Goal: Information Seeking & Learning: Compare options

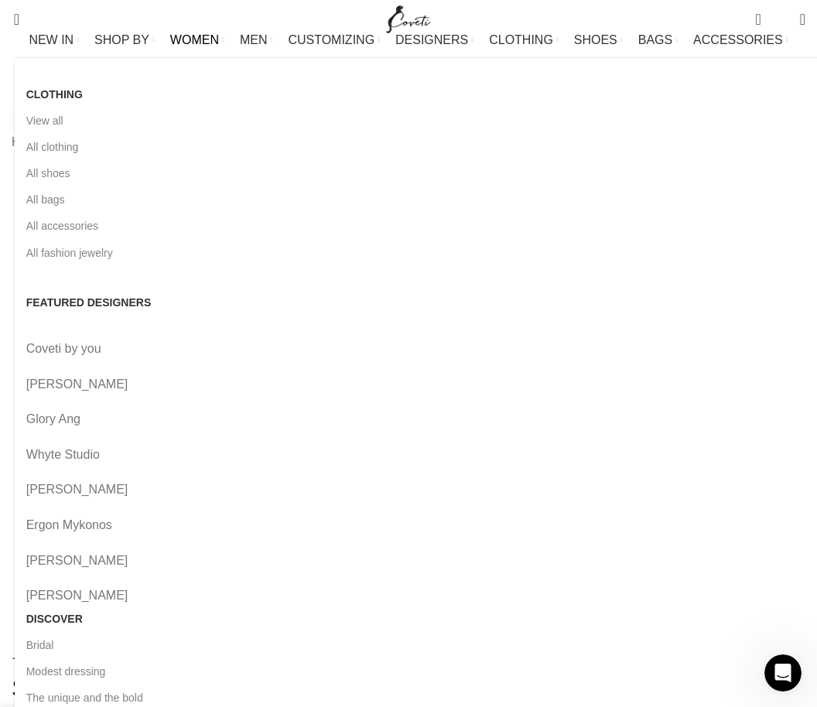
scroll to position [0, 523]
click at [35, 201] on link "All bags" at bounding box center [422, 199] width 793 height 26
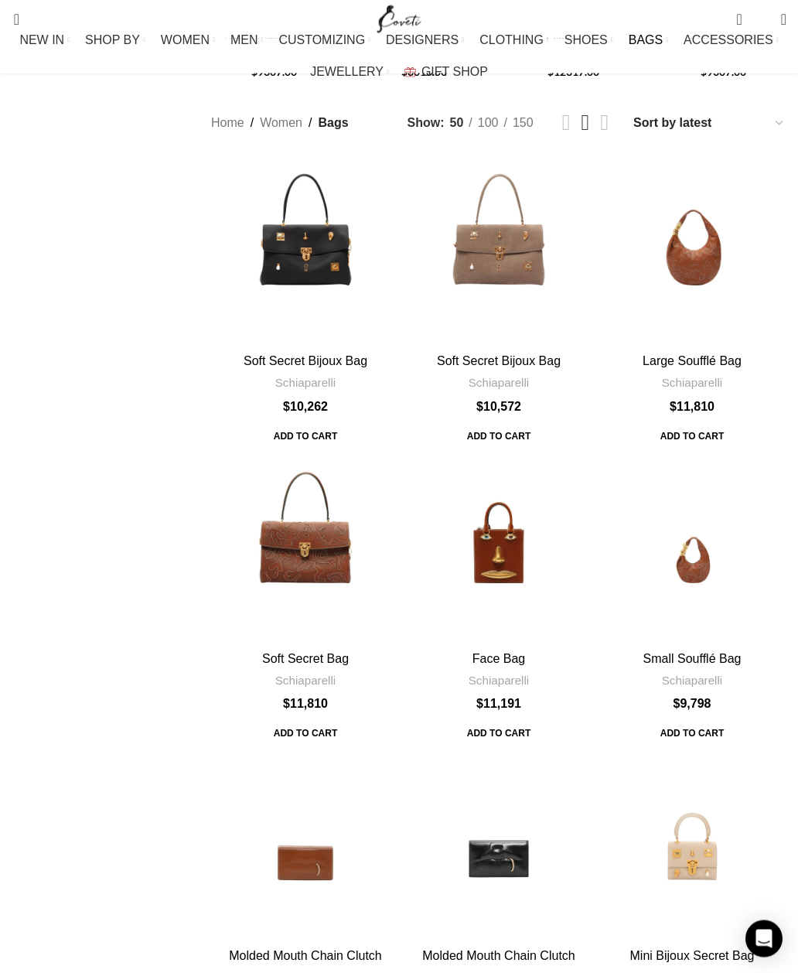
scroll to position [545, 0]
click at [708, 157] on div "Large Soufflé Bag" at bounding box center [693, 251] width 38 height 189
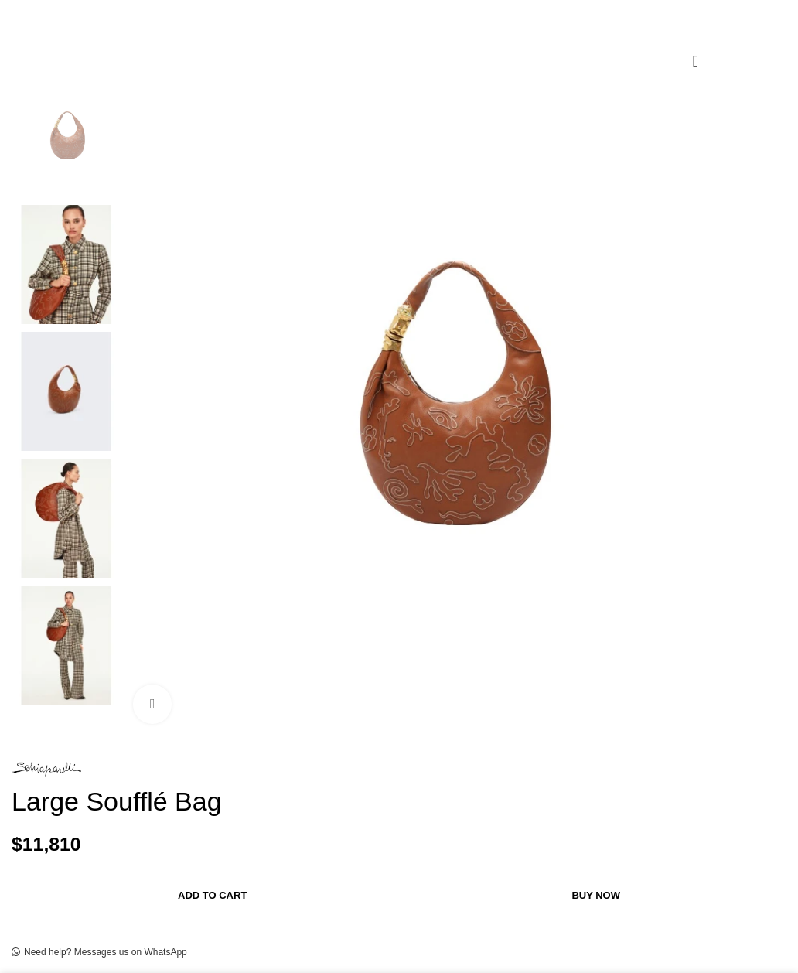
scroll to position [250, 0]
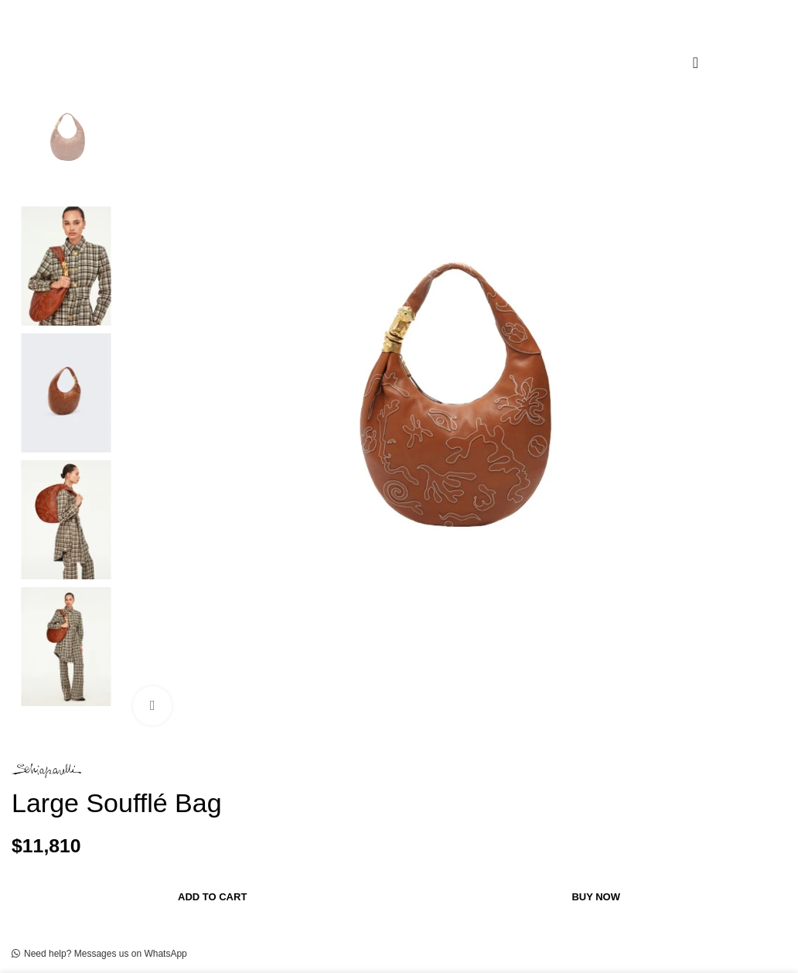
click at [78, 206] on img at bounding box center [66, 265] width 94 height 119
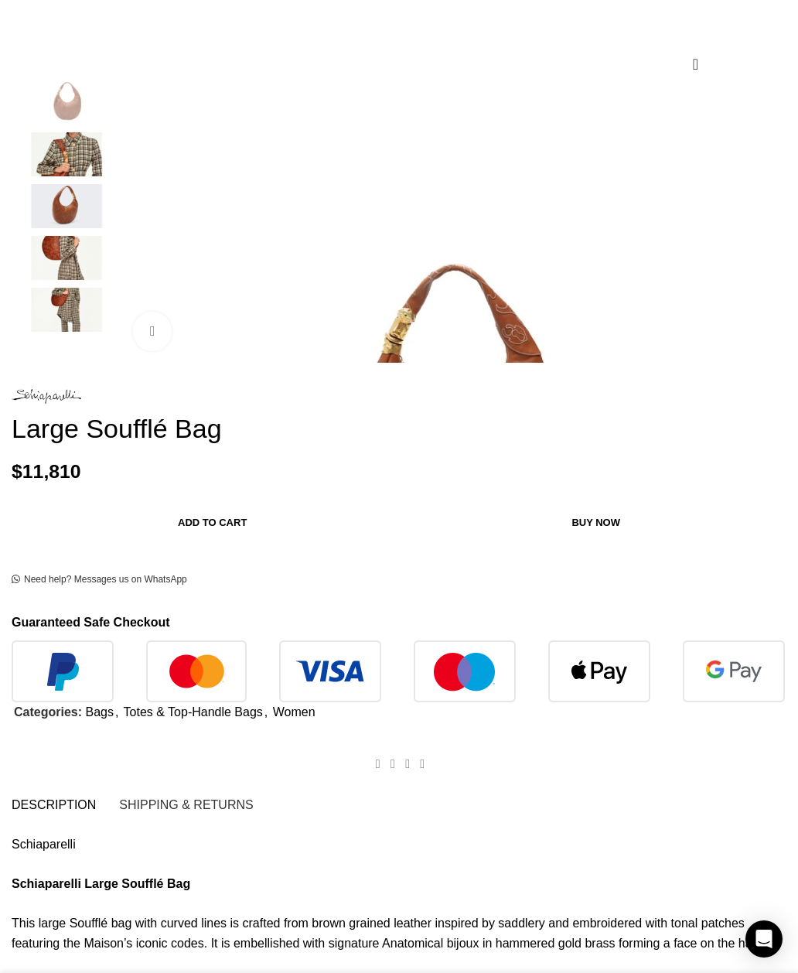
click at [763, 241] on div "Next slide" at bounding box center [782, 222] width 39 height 39
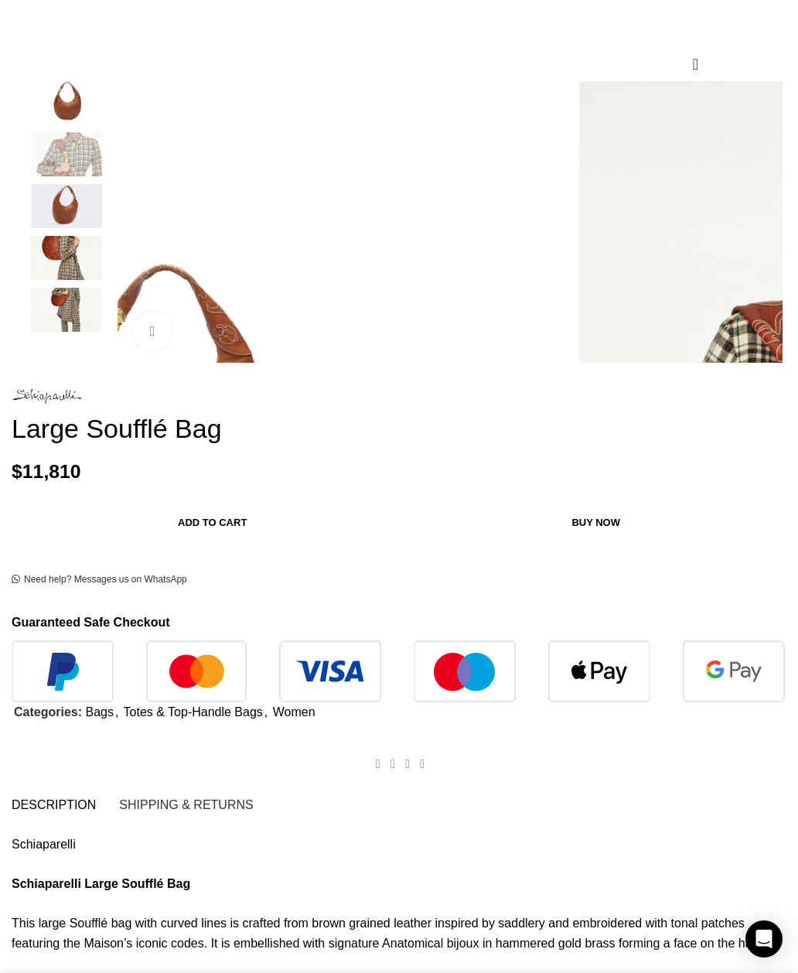
scroll to position [0, 168]
click at [204, 340] on span "Click to enlarge" at bounding box center [223, 331] width 102 height 18
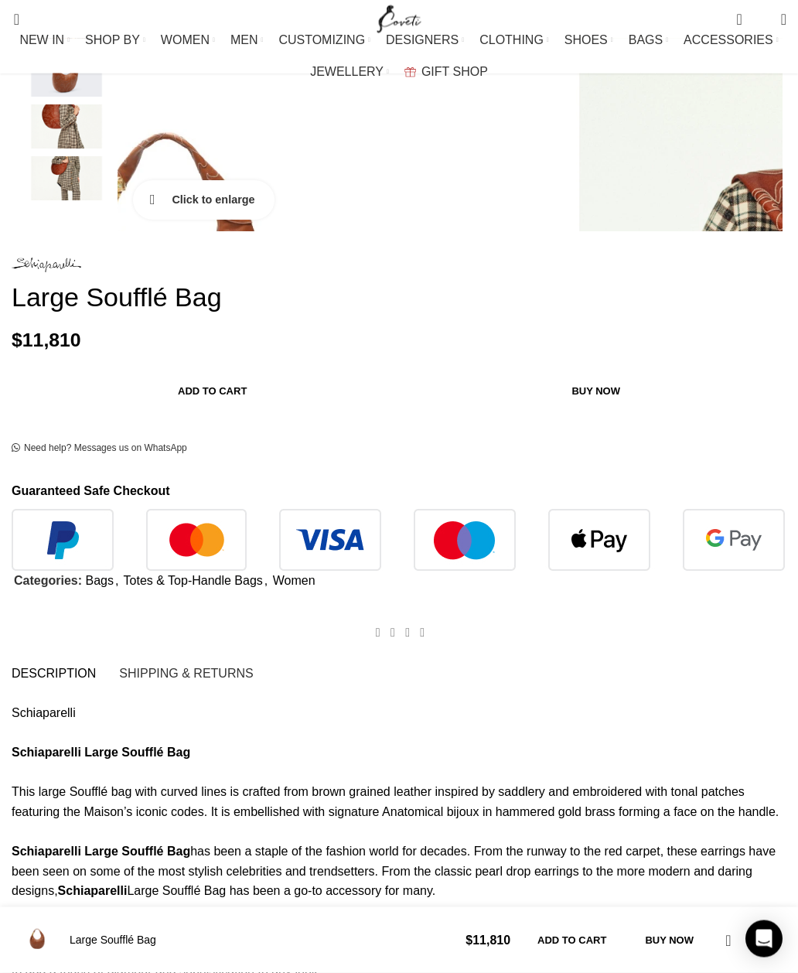
scroll to position [0, 672]
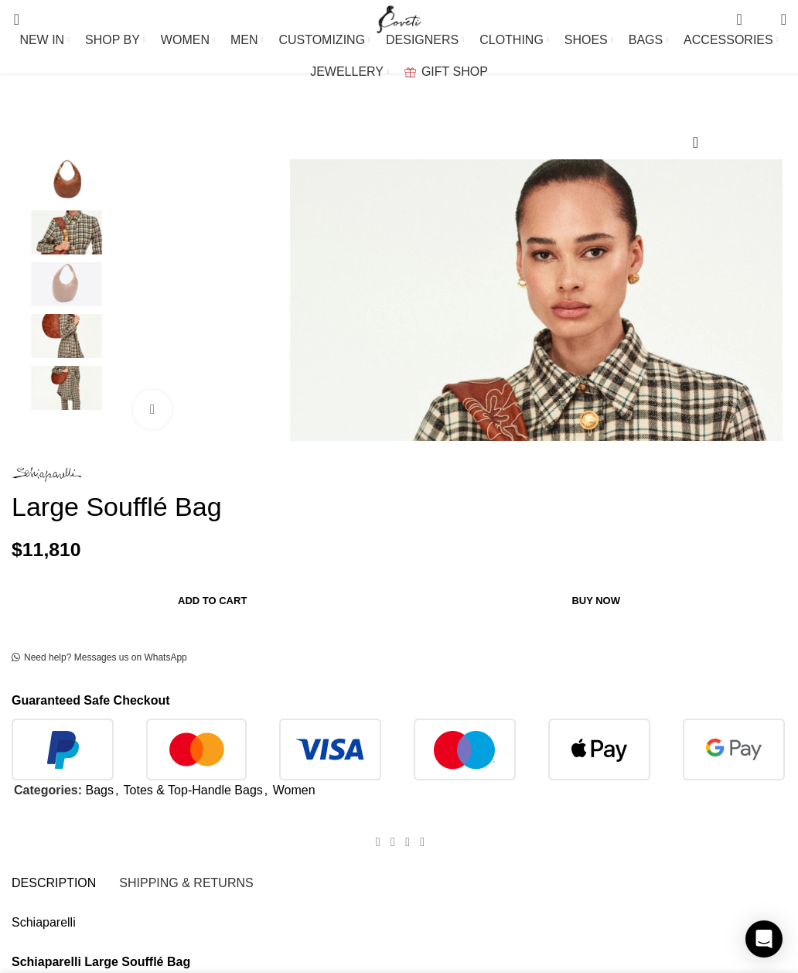
scroll to position [0, 841]
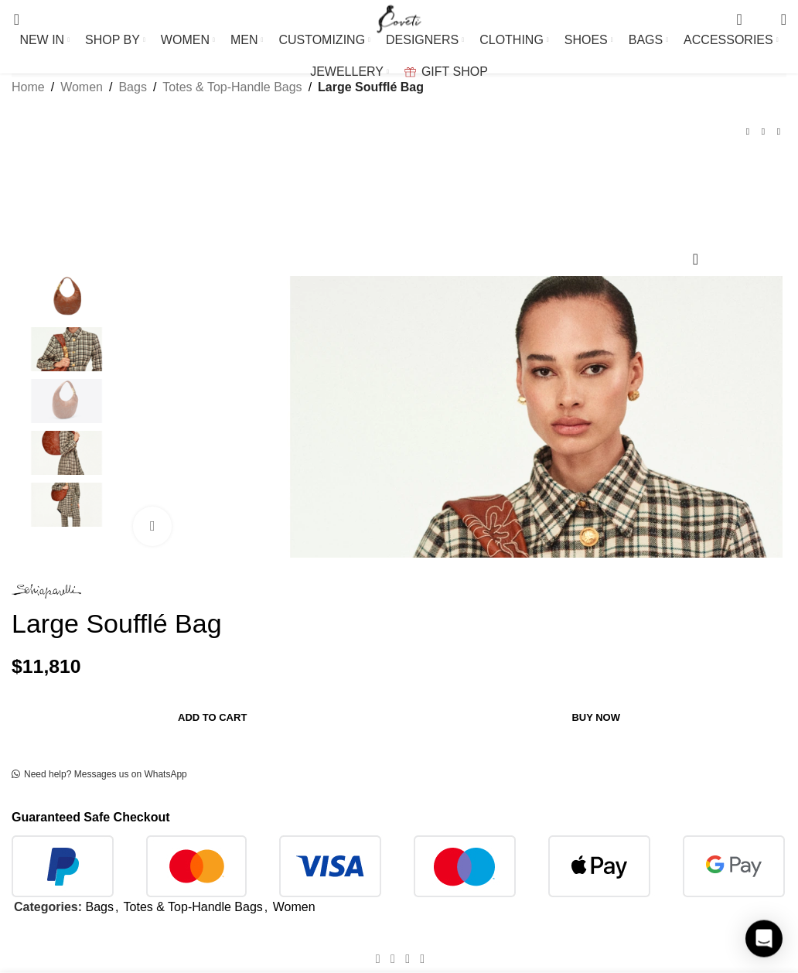
scroll to position [56, 0]
click at [67, 526] on img "5 / 5" at bounding box center [66, 504] width 94 height 44
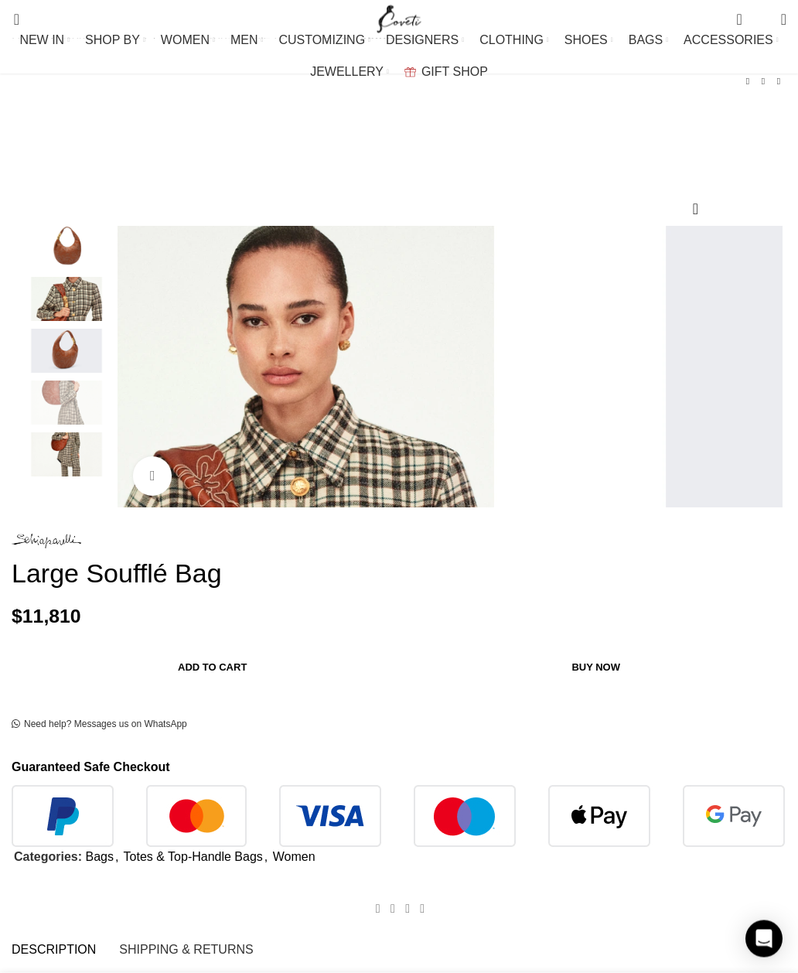
scroll to position [103, 0]
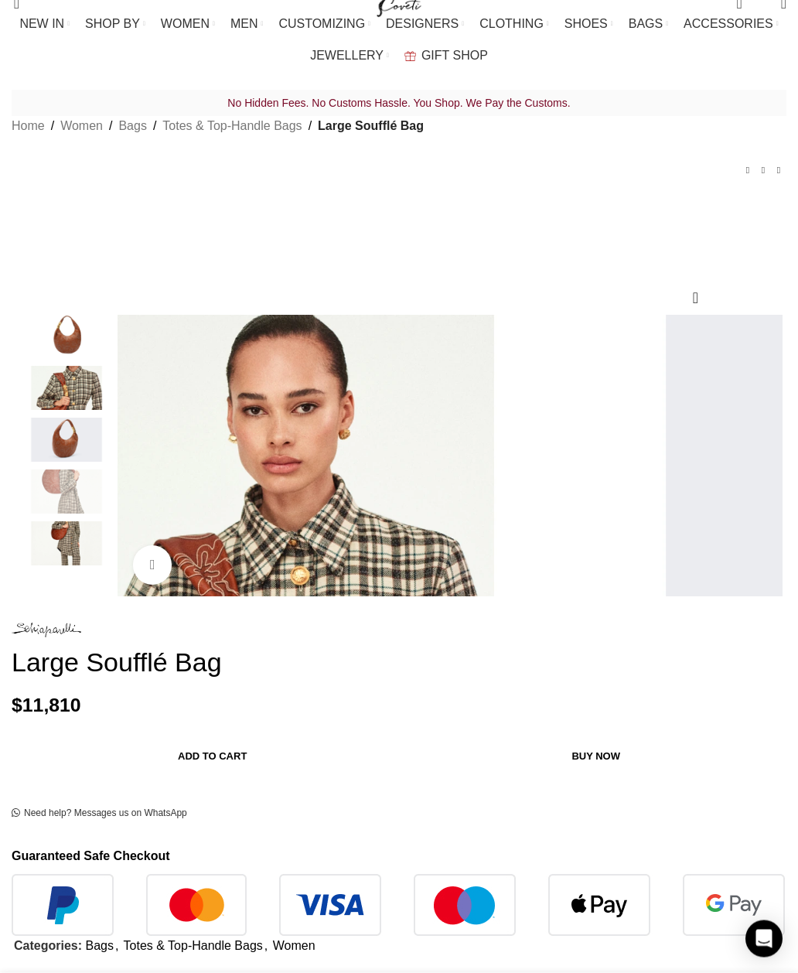
scroll to position [0, 0]
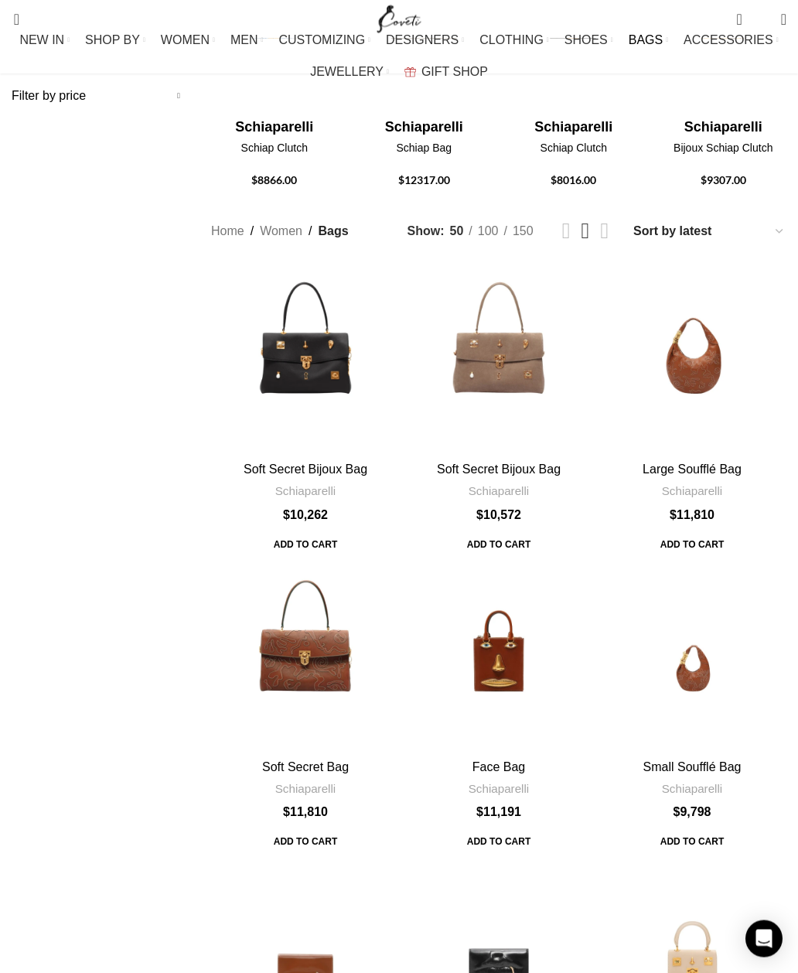
scroll to position [509, 0]
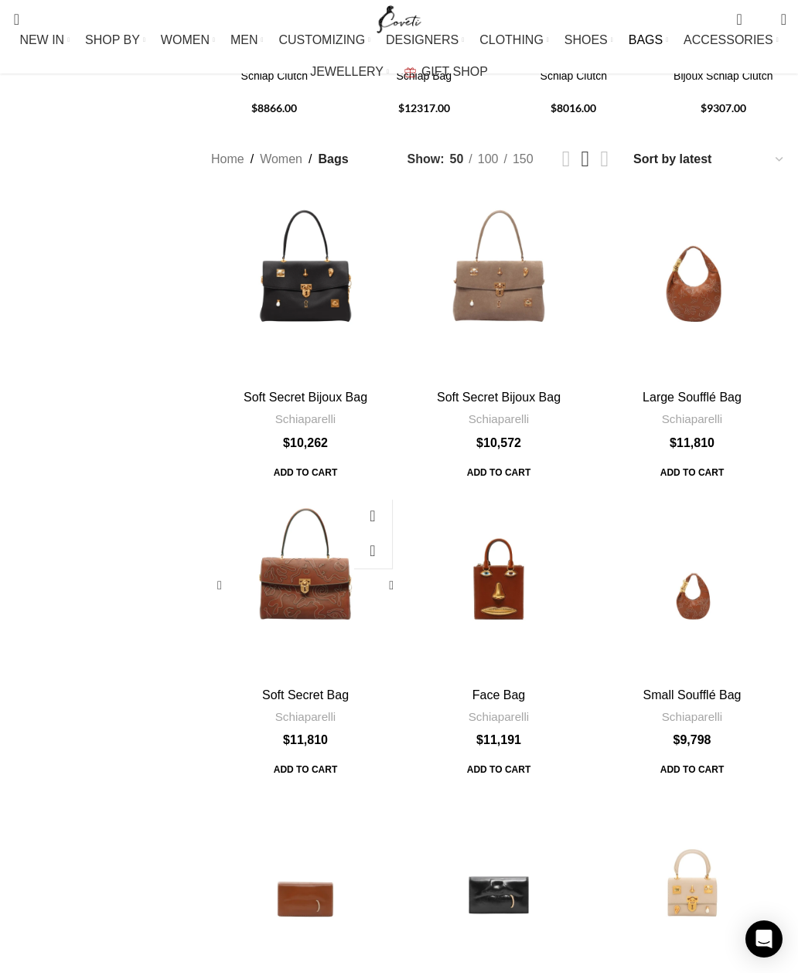
click at [322, 491] on div "Soft Secret Bag" at bounding box center [321, 585] width 32 height 189
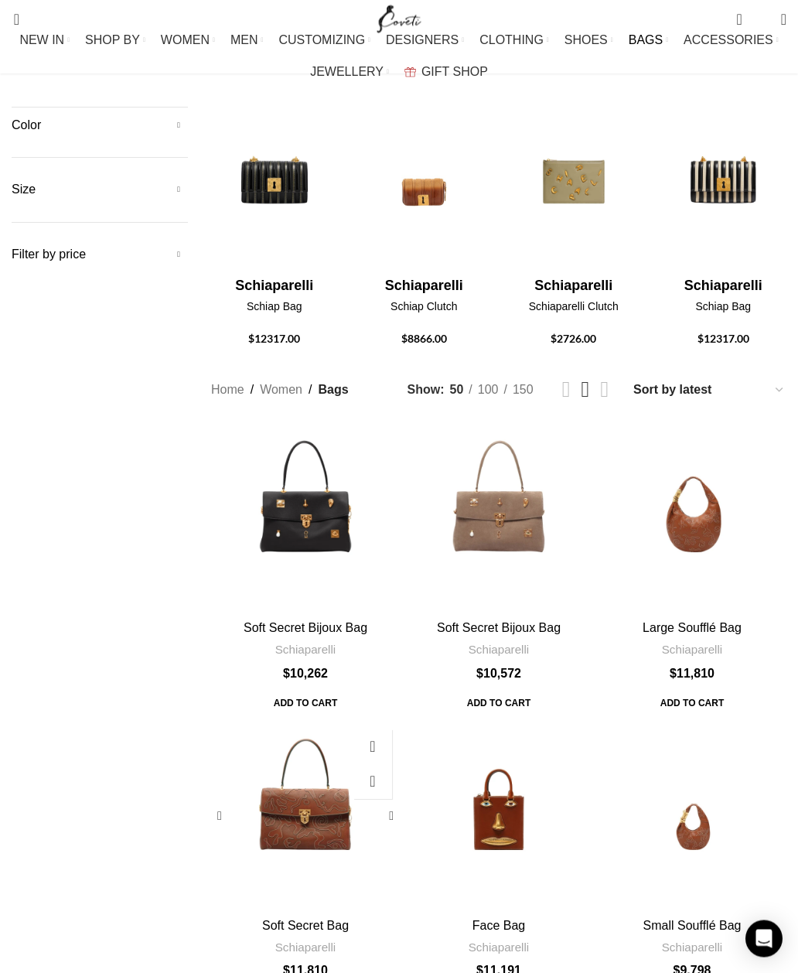
scroll to position [0, 0]
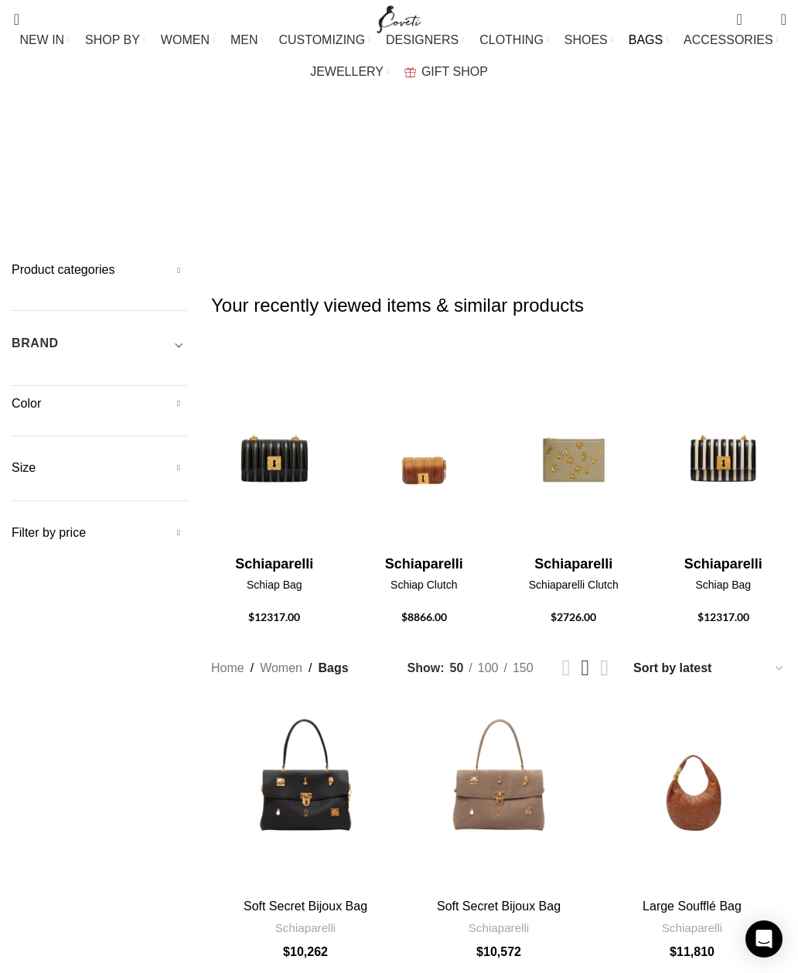
click at [725, 551] on img "12 / 30" at bounding box center [723, 644] width 127 height 186
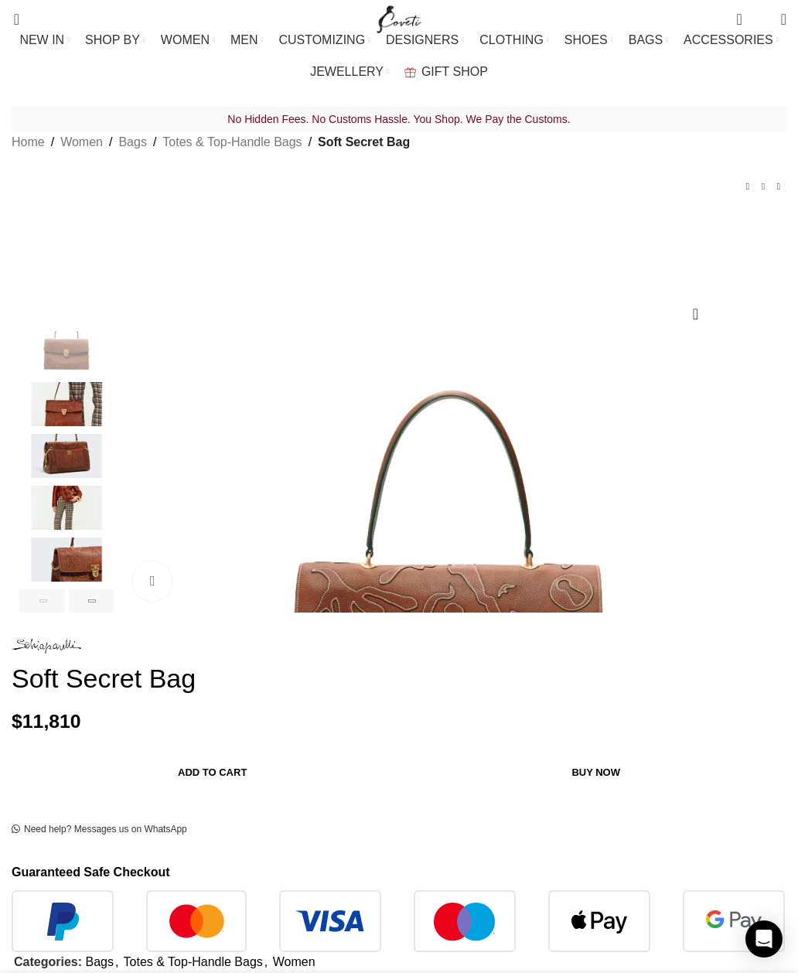
click at [276, 479] on img "1 / 6" at bounding box center [449, 659] width 657 height 657
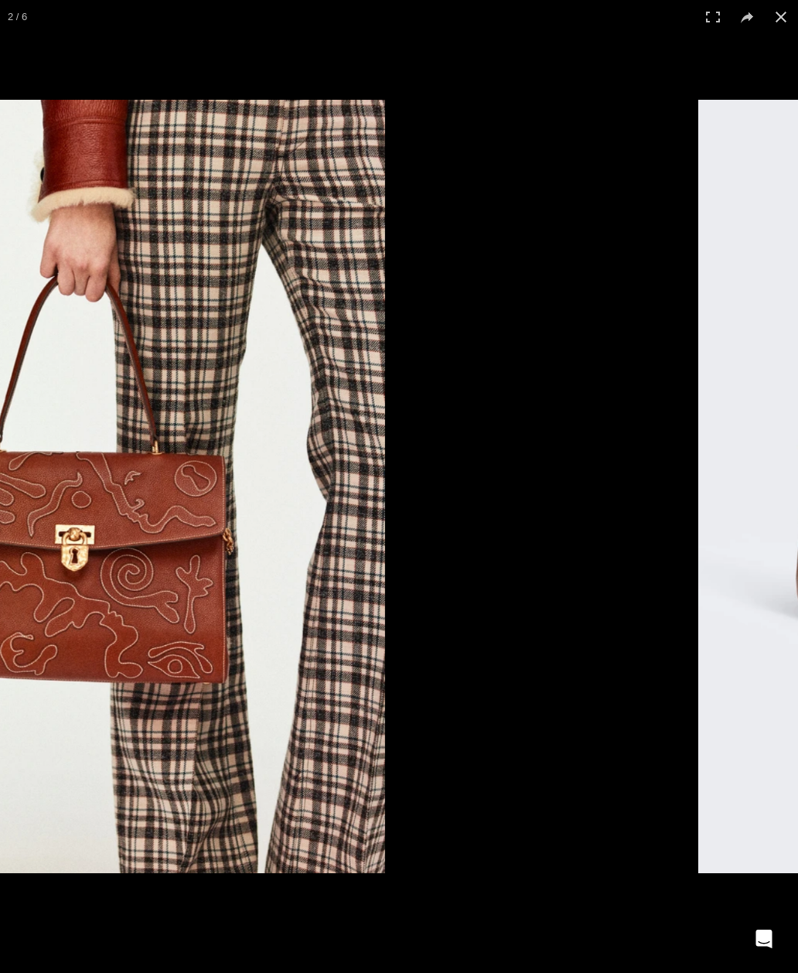
scroll to position [0, 336]
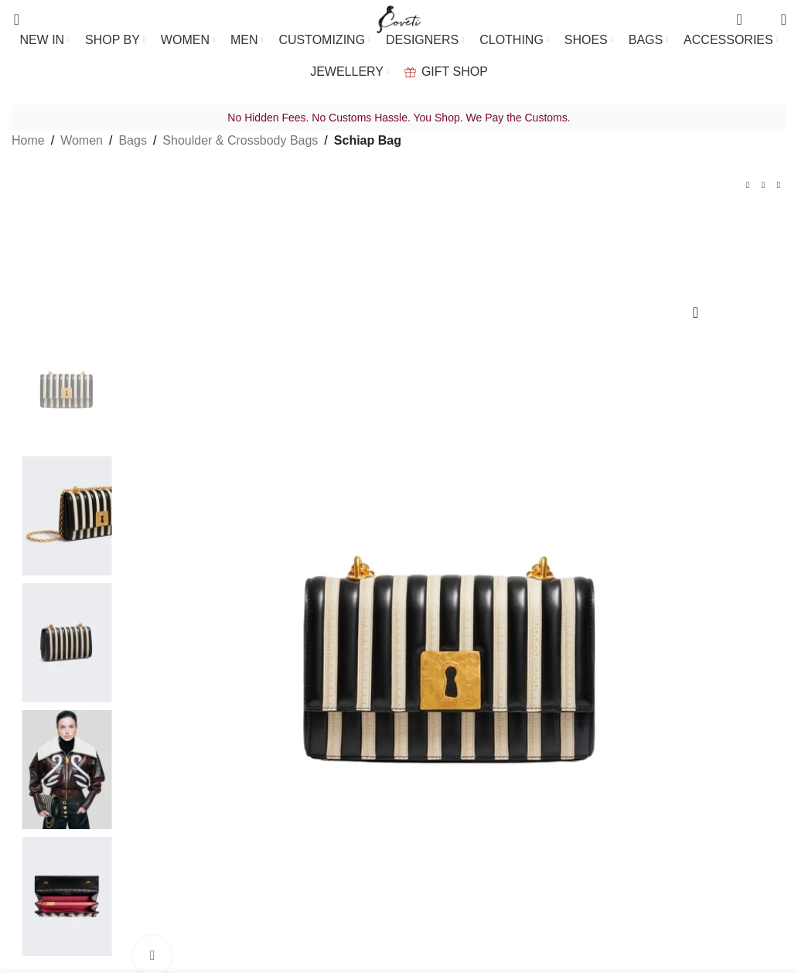
click at [75, 710] on img at bounding box center [66, 769] width 94 height 119
click at [283, 497] on img at bounding box center [449, 657] width 657 height 657
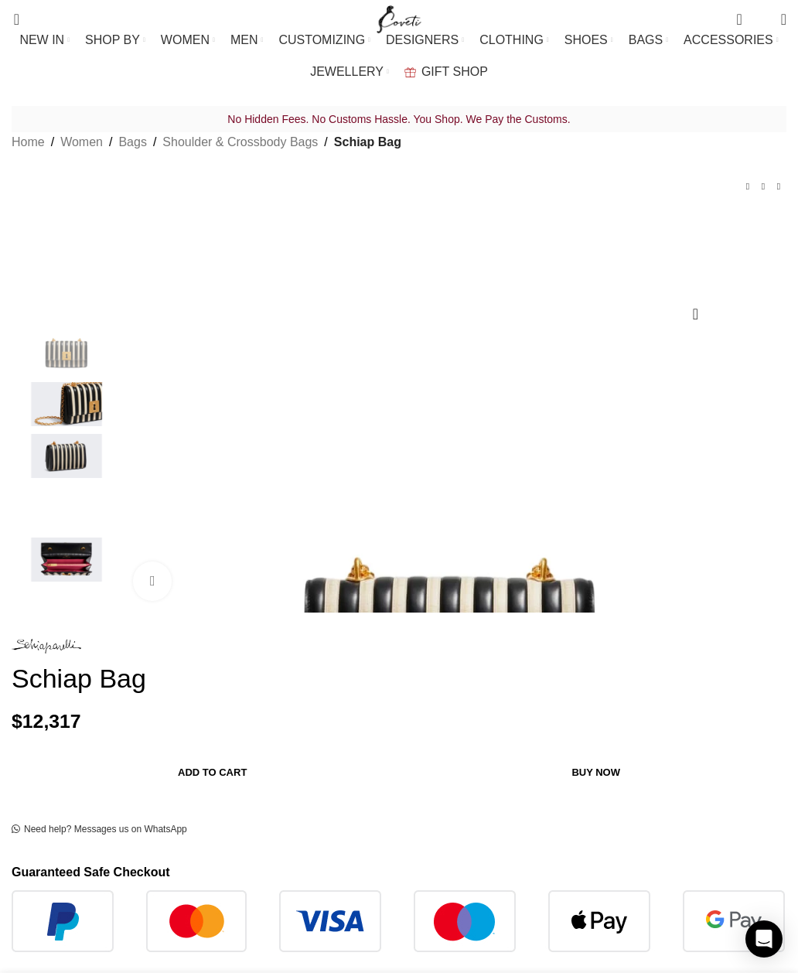
scroll to position [0, 336]
click at [121, 152] on link "Bags" at bounding box center [132, 142] width 28 height 20
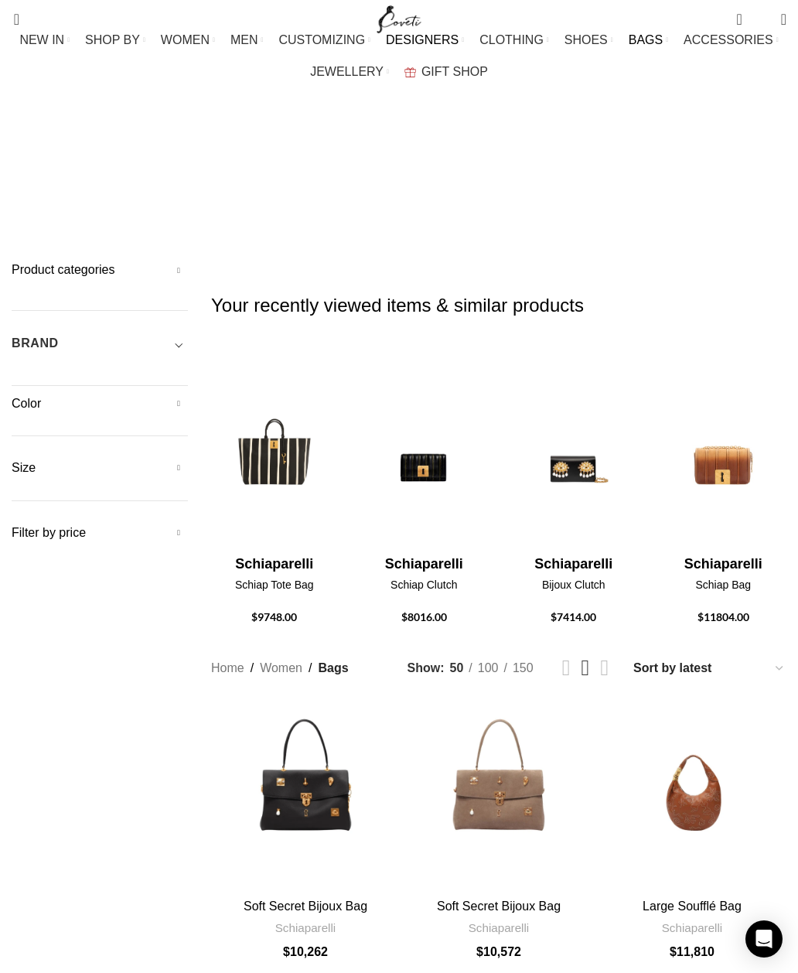
click at [430, 47] on link "DESIGNERS" at bounding box center [425, 40] width 78 height 31
click at [436, 39] on span "DESIGNERS" at bounding box center [422, 39] width 73 height 15
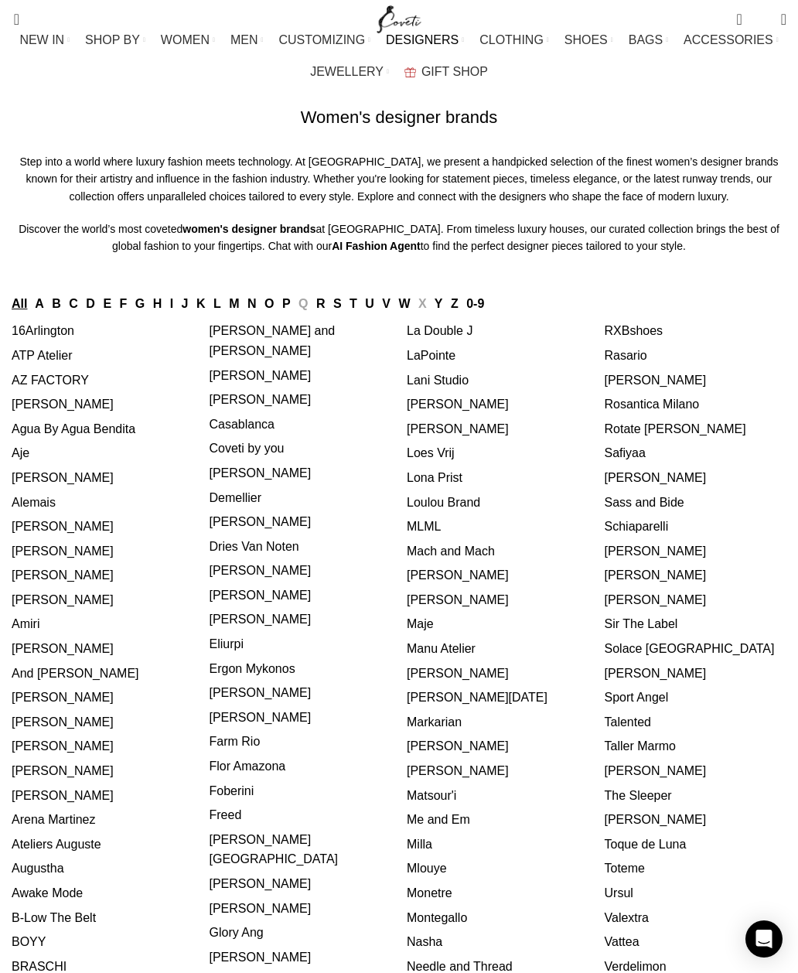
click at [642, 526] on link "Schiaparelli" at bounding box center [637, 526] width 64 height 13
click at [636, 523] on link "Schiaparelli" at bounding box center [637, 526] width 64 height 13
click at [617, 524] on link "Schiaparelli" at bounding box center [637, 526] width 64 height 13
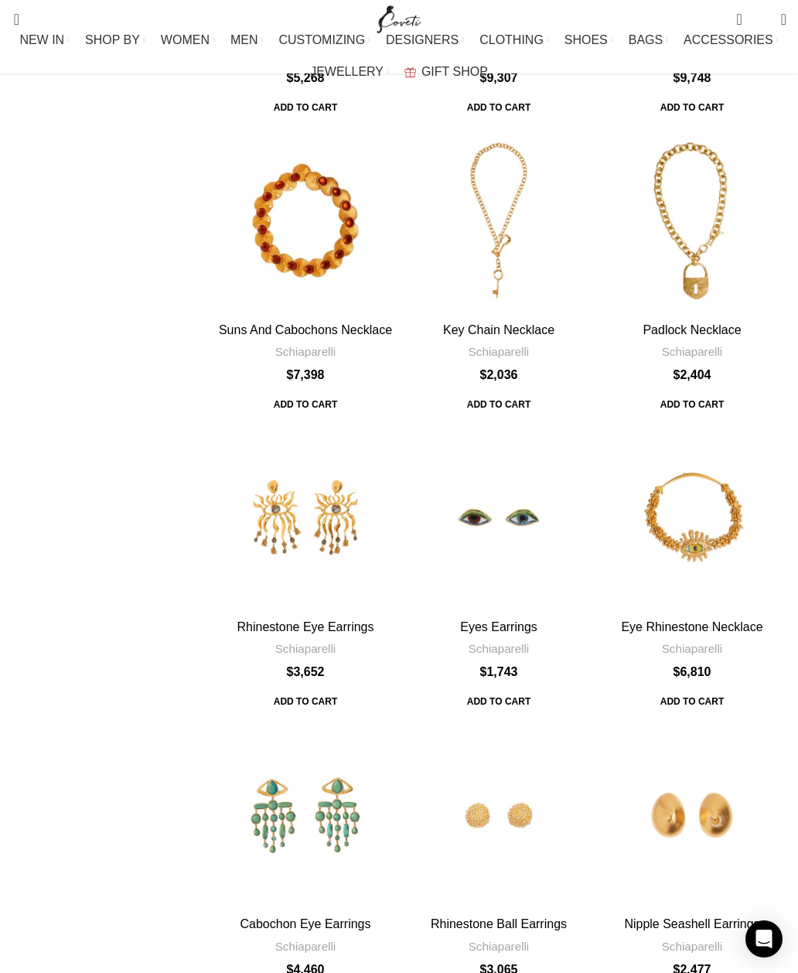
scroll to position [4499, 0]
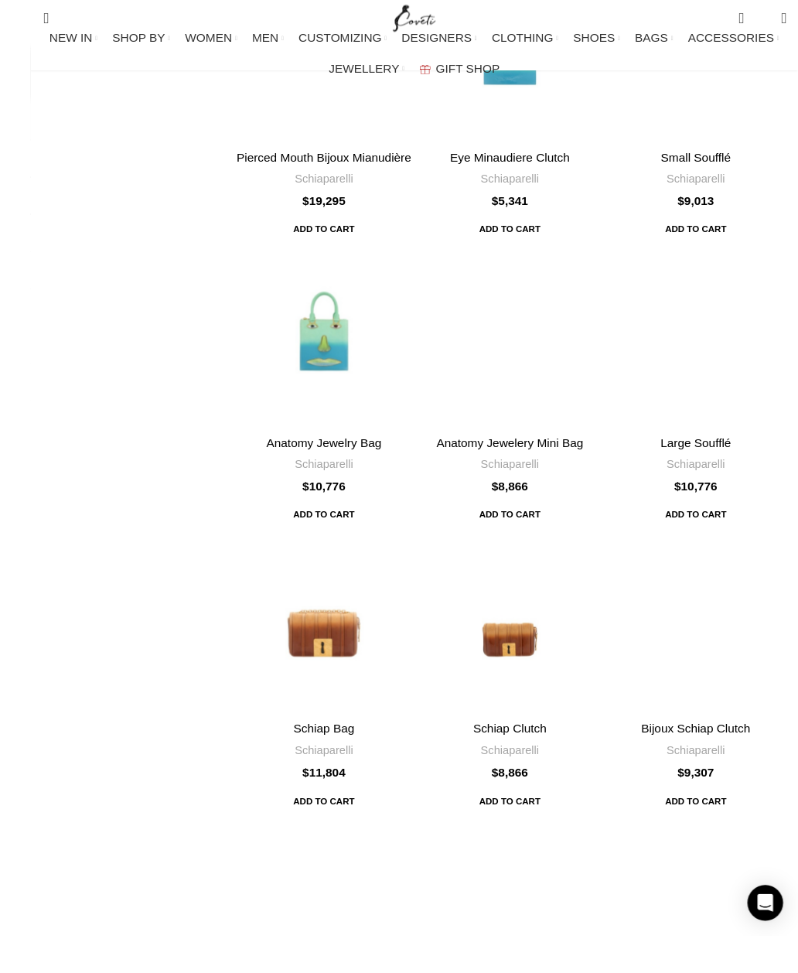
scroll to position [2790, 0]
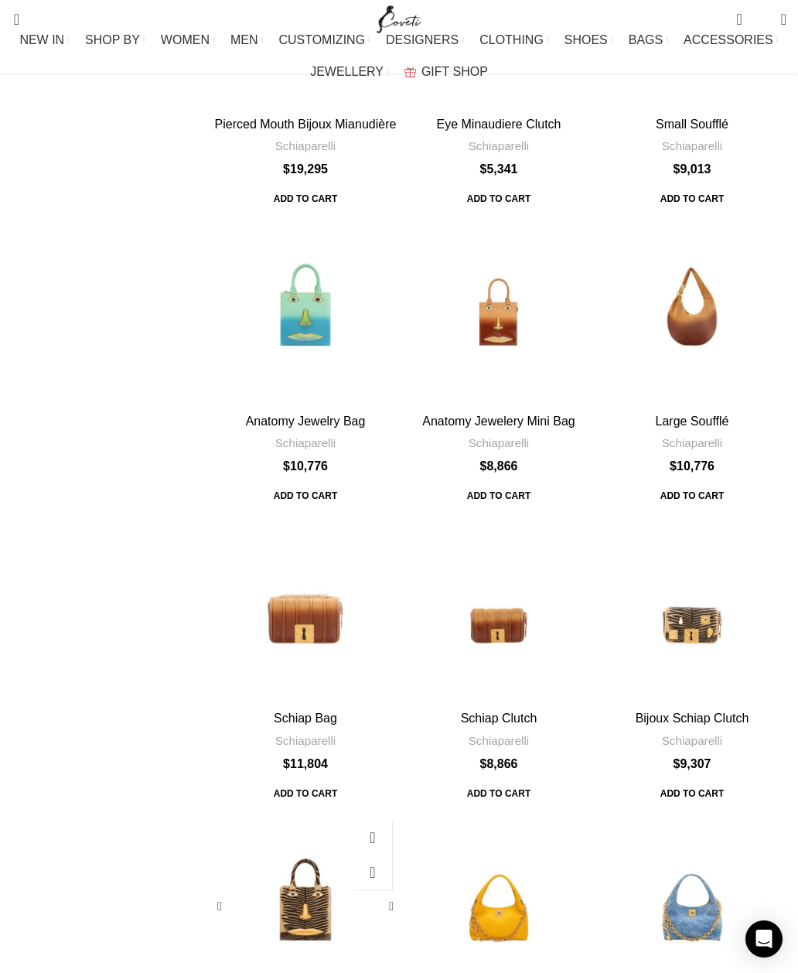
click at [288, 812] on div "Anatomy Jewelry Bag" at bounding box center [281, 906] width 47 height 189
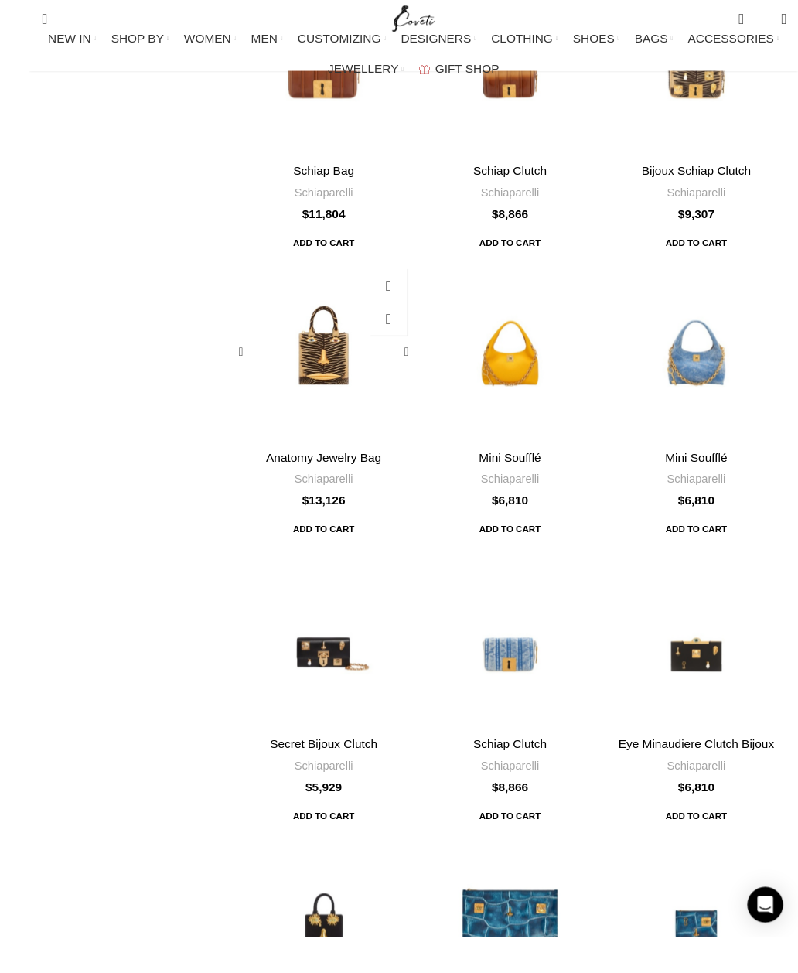
scroll to position [3357, 0]
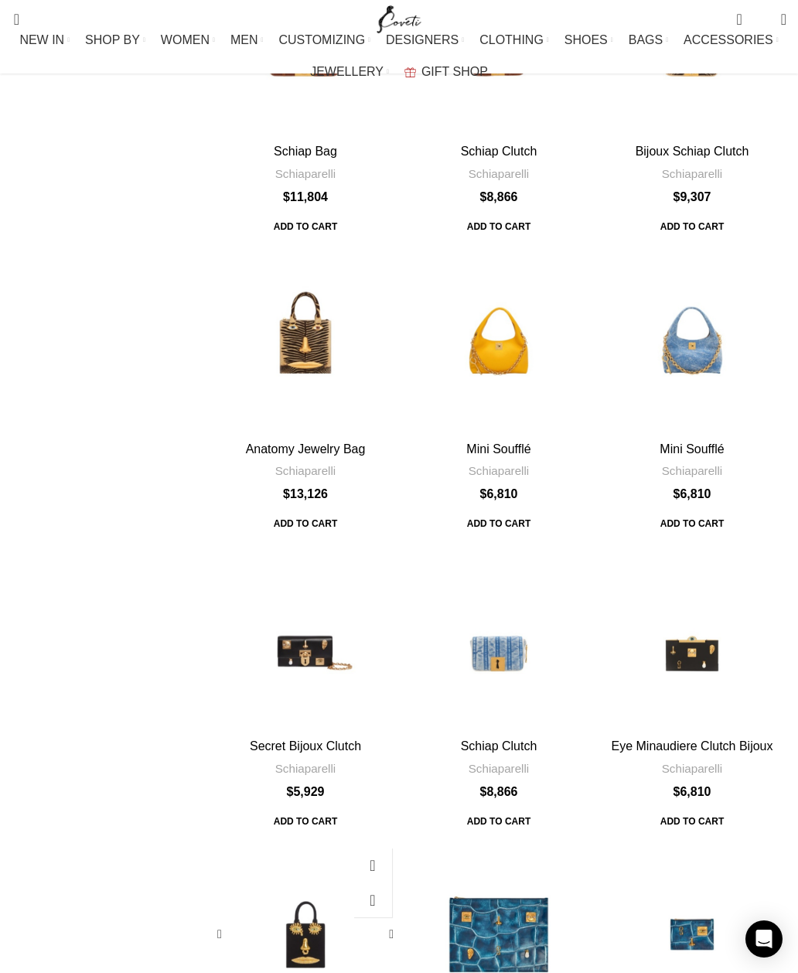
click at [305, 840] on div "Mini Sac Bijoux Anatomie Velours" at bounding box center [305, 934] width 63 height 189
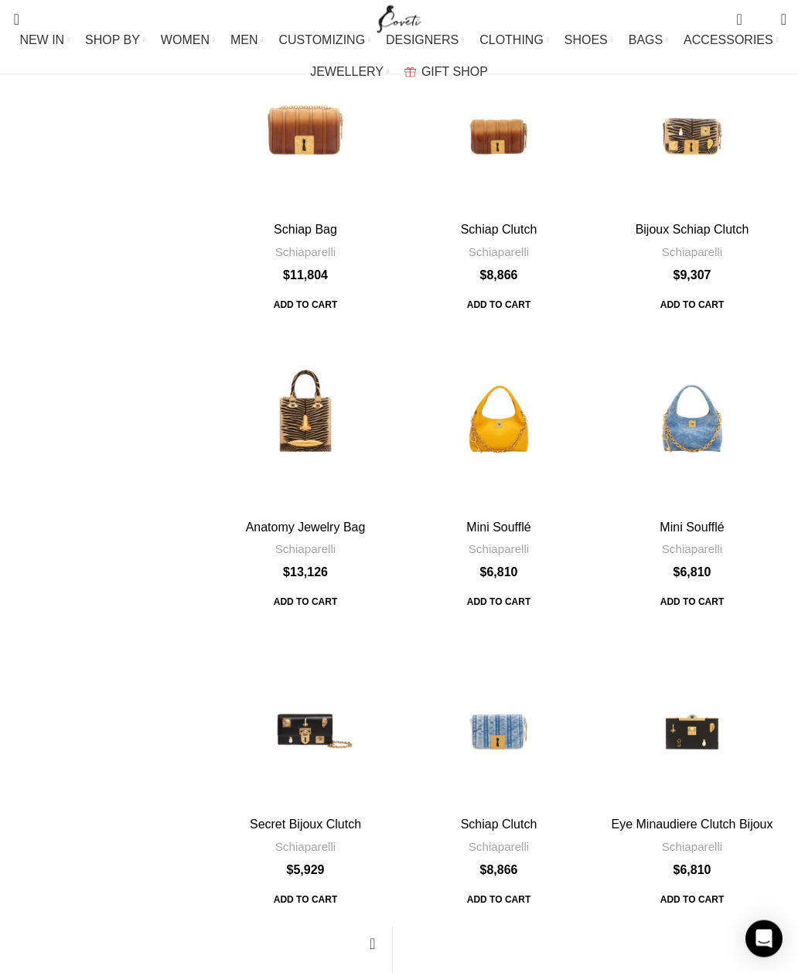
scroll to position [3279, 0]
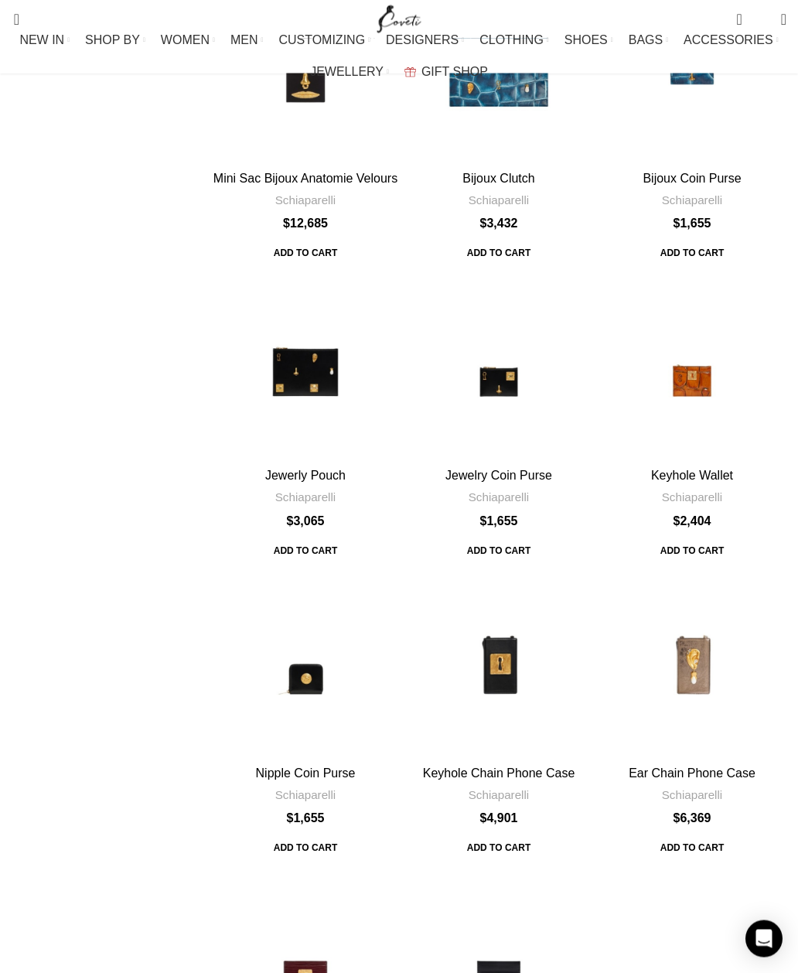
scroll to position [4223, 0]
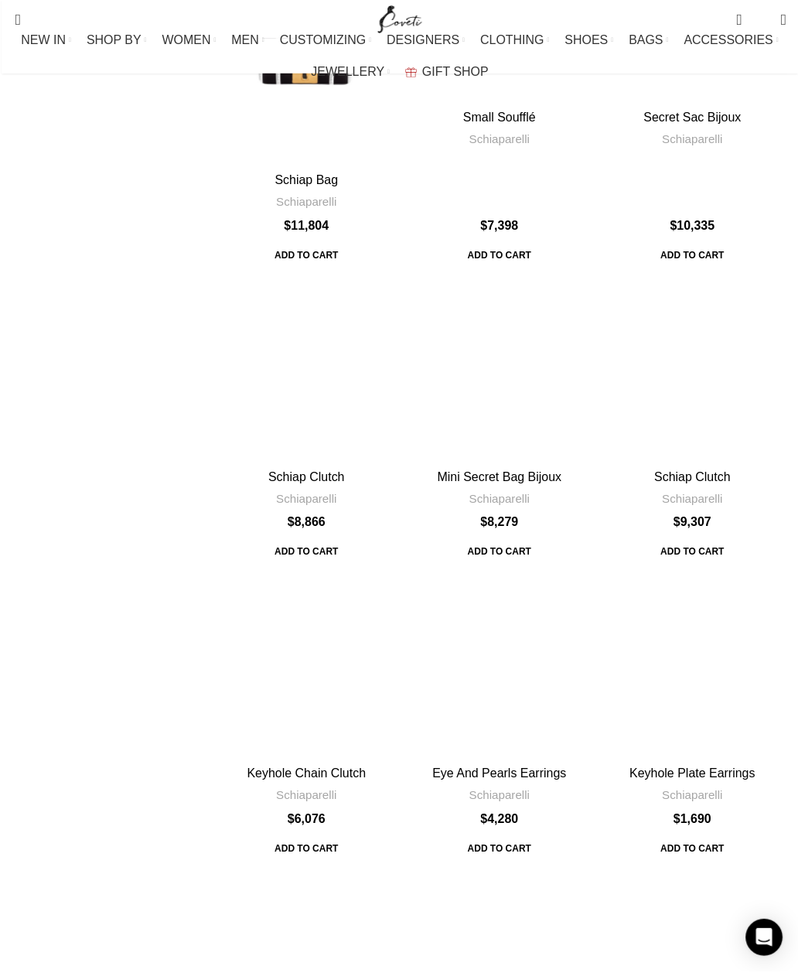
scroll to position [1857, 0]
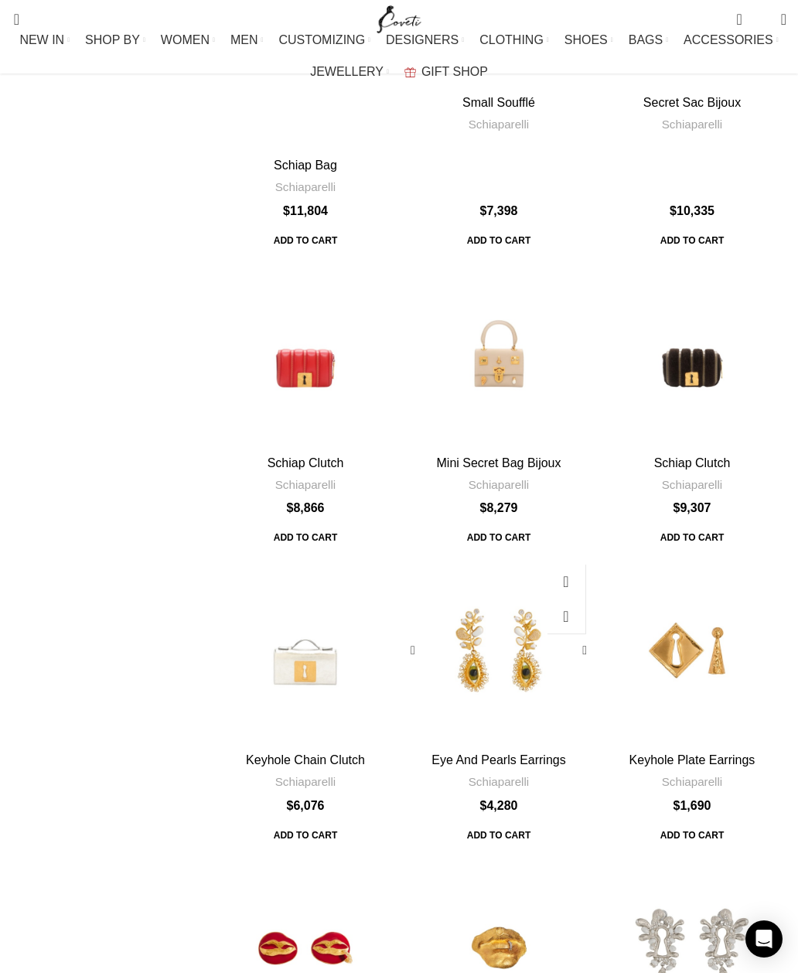
click at [495, 556] on div "Eye And Pearls Earrings" at bounding box center [498, 650] width 63 height 189
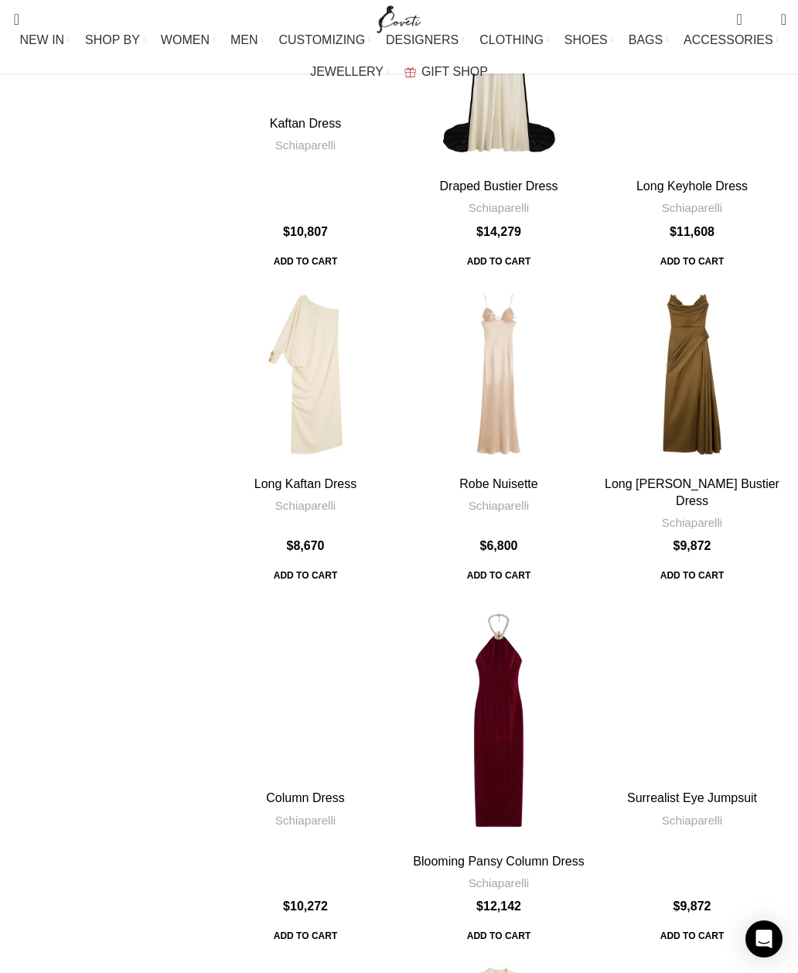
scroll to position [4478, 0]
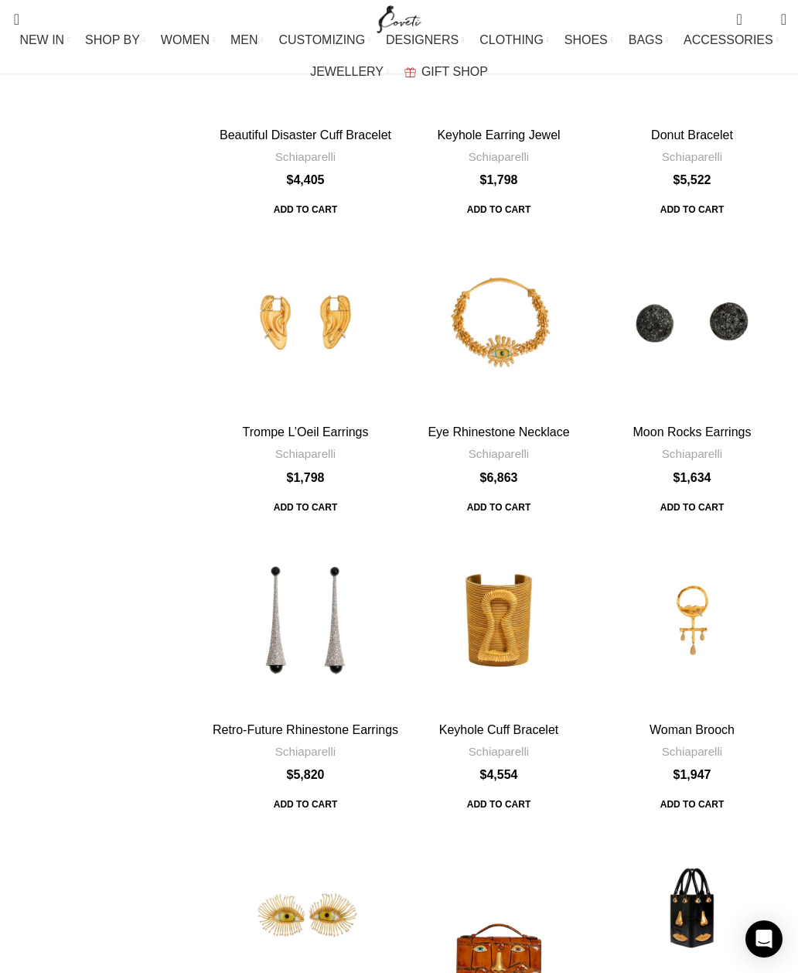
scroll to position [4325, 0]
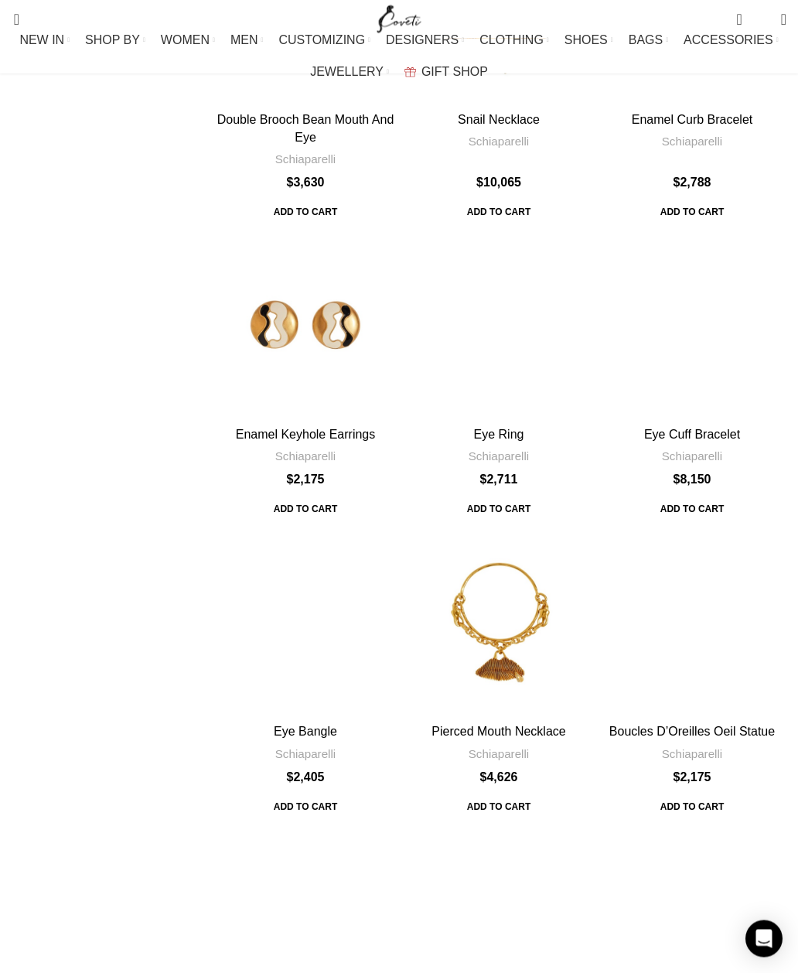
scroll to position [4161, 0]
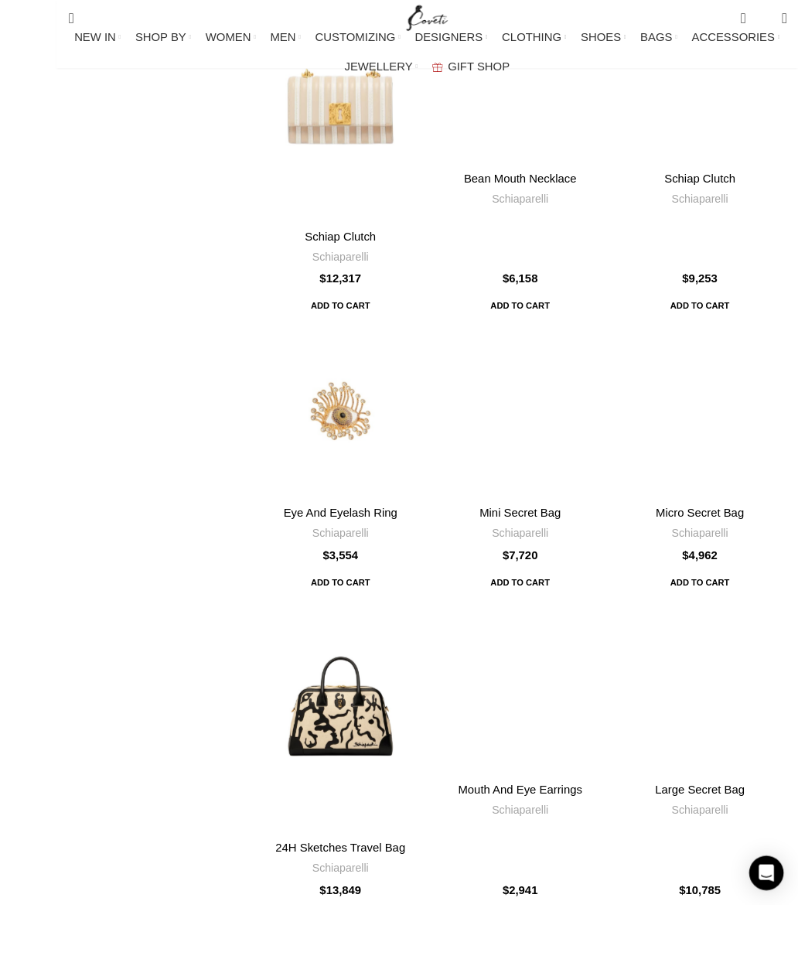
scroll to position [979, 0]
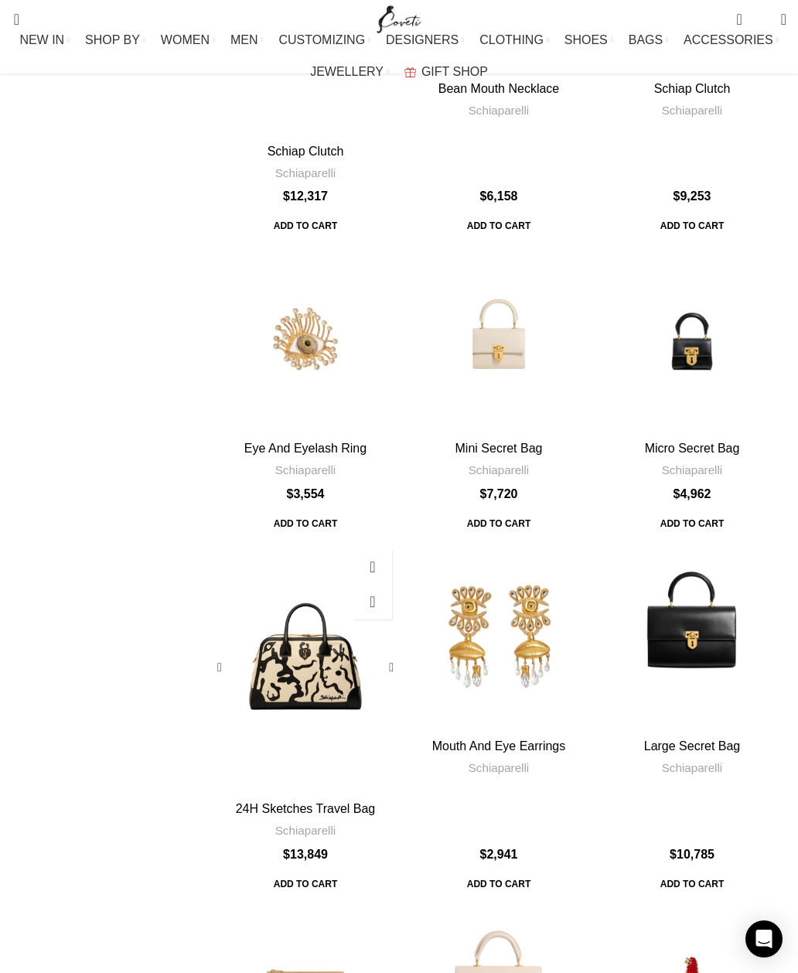
click at [305, 542] on div "24H Sketches Travel Bag" at bounding box center [305, 667] width 63 height 251
click at [311, 542] on div "24H Sketches Travel Bag" at bounding box center [305, 667] width 63 height 251
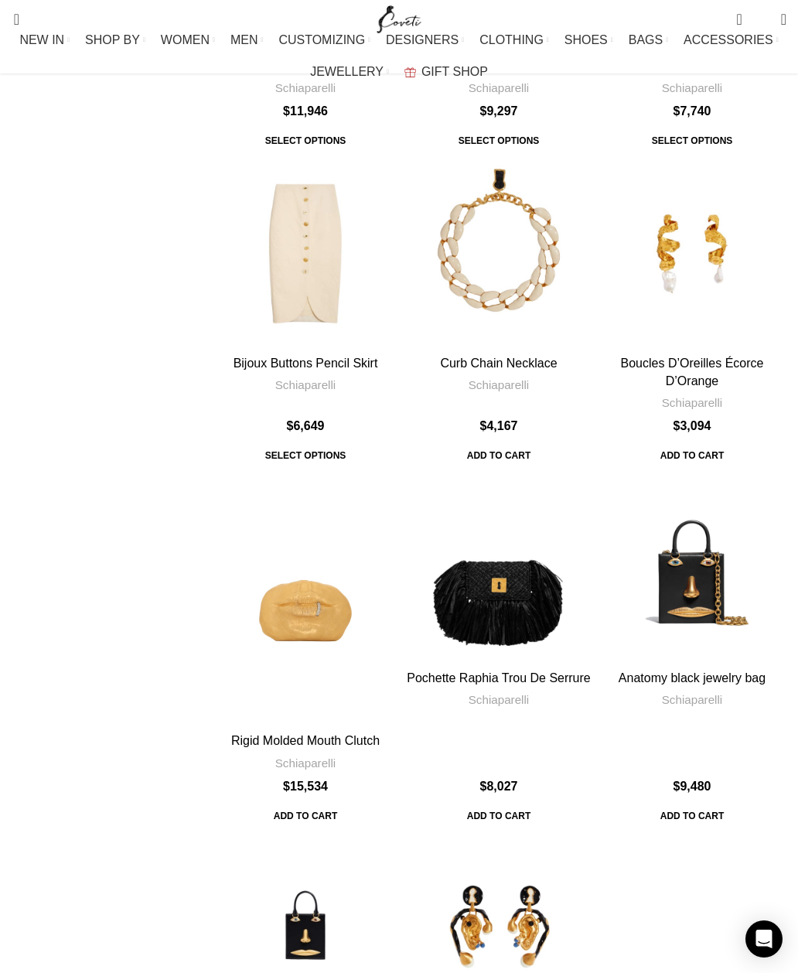
scroll to position [4546, 0]
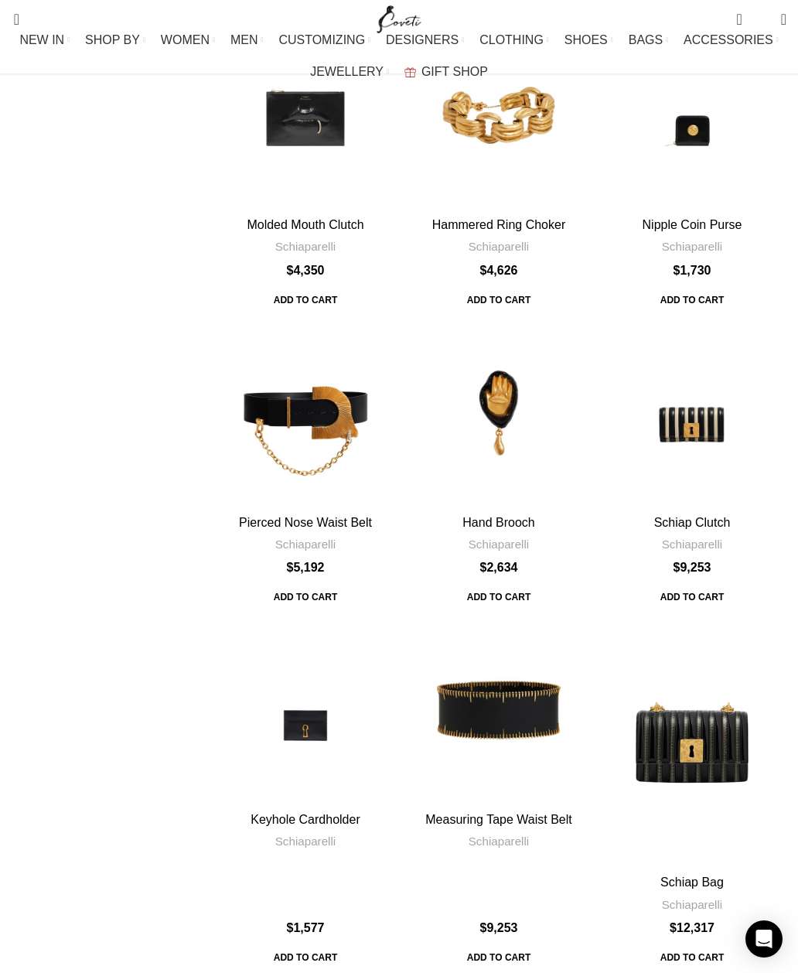
scroll to position [4357, 0]
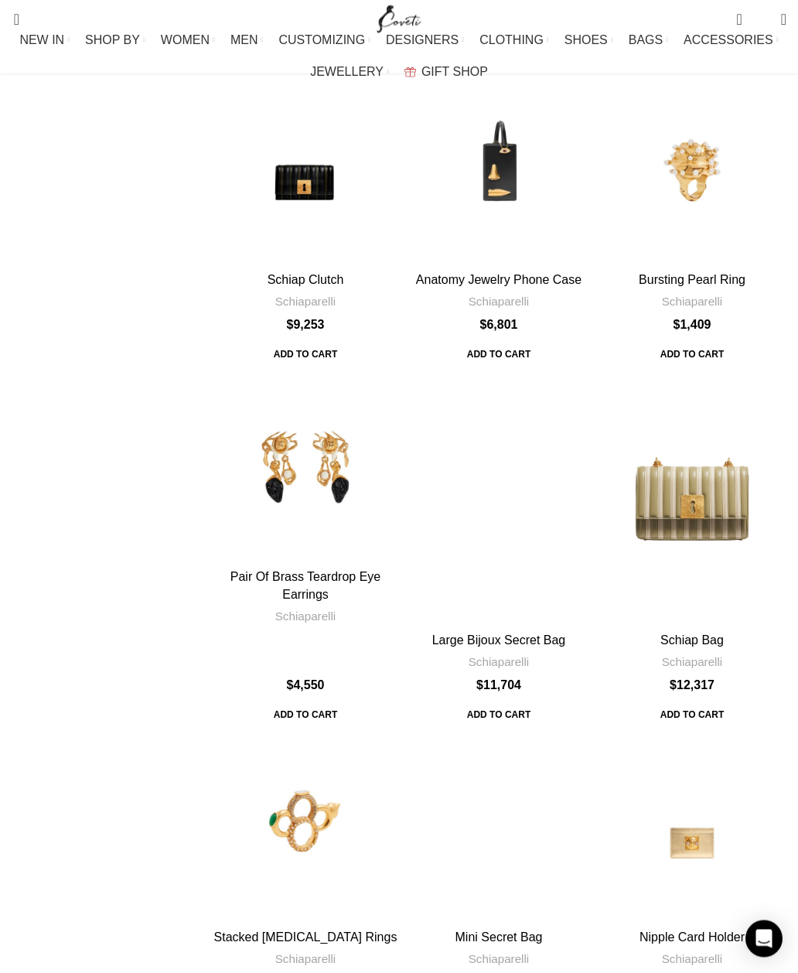
scroll to position [851, 0]
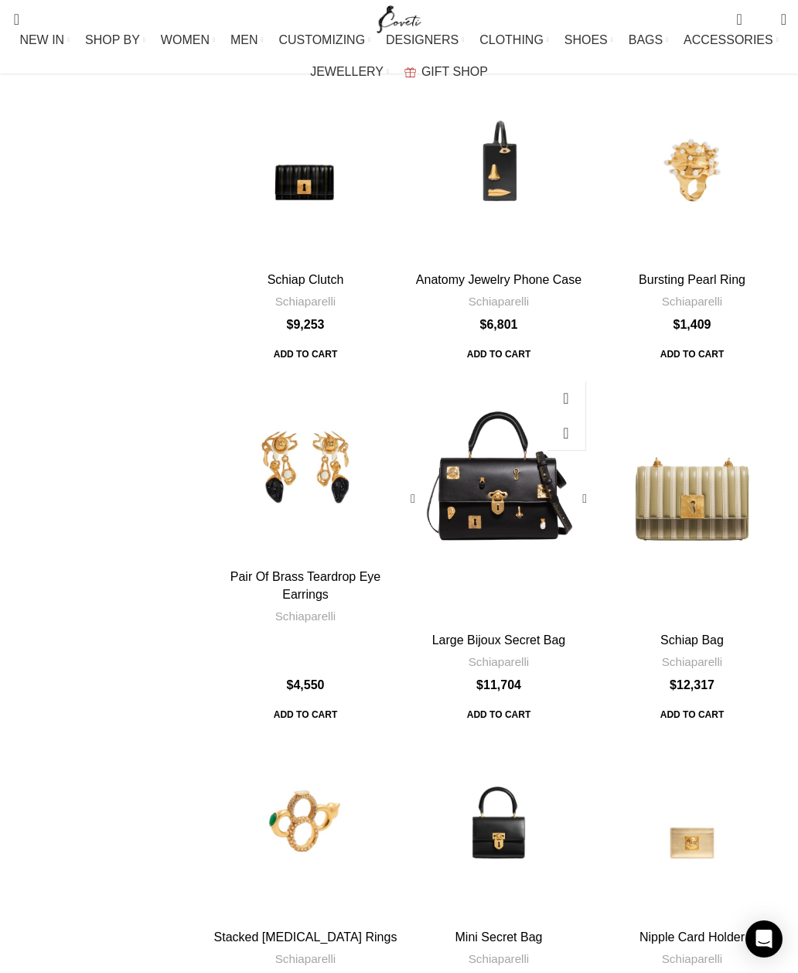
click at [499, 373] on div "Large Bijoux Secret Bag" at bounding box center [499, 498] width 38 height 251
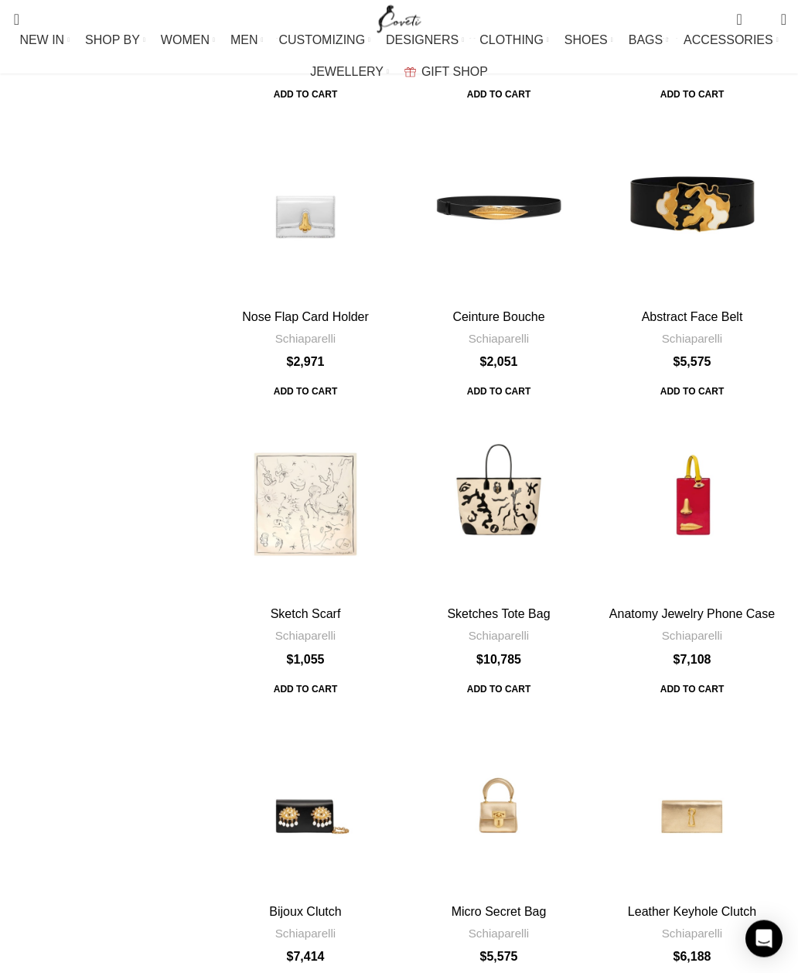
scroll to position [2426, 0]
click at [311, 708] on div "Bijoux Clutch" at bounding box center [306, 802] width 38 height 189
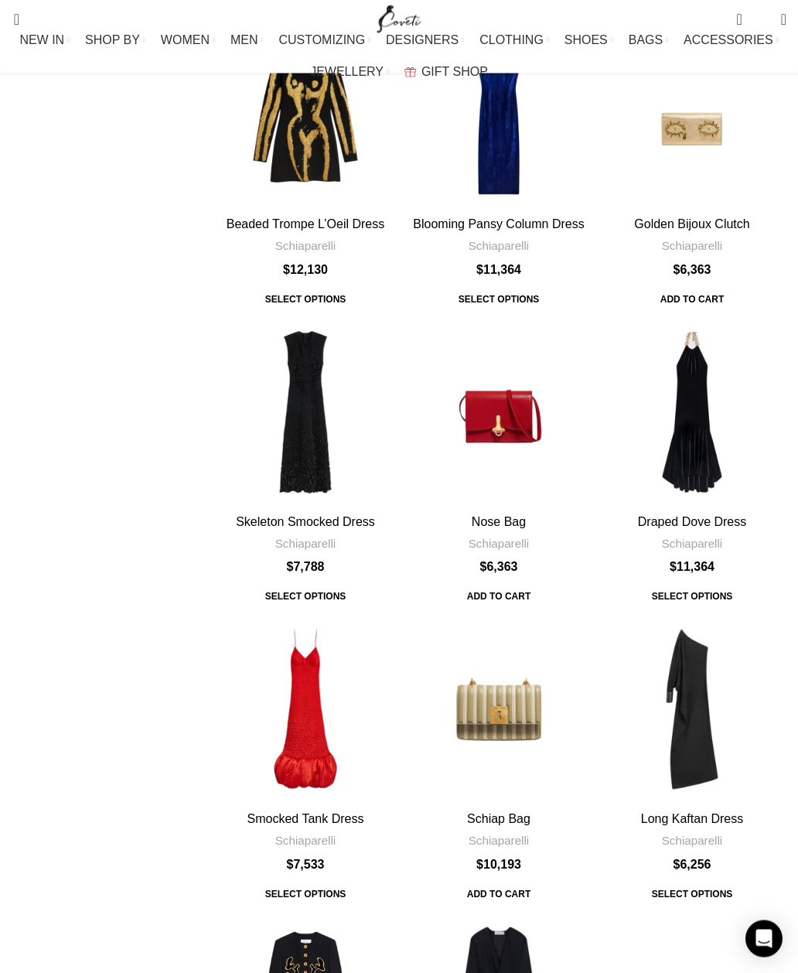
scroll to position [4383, 0]
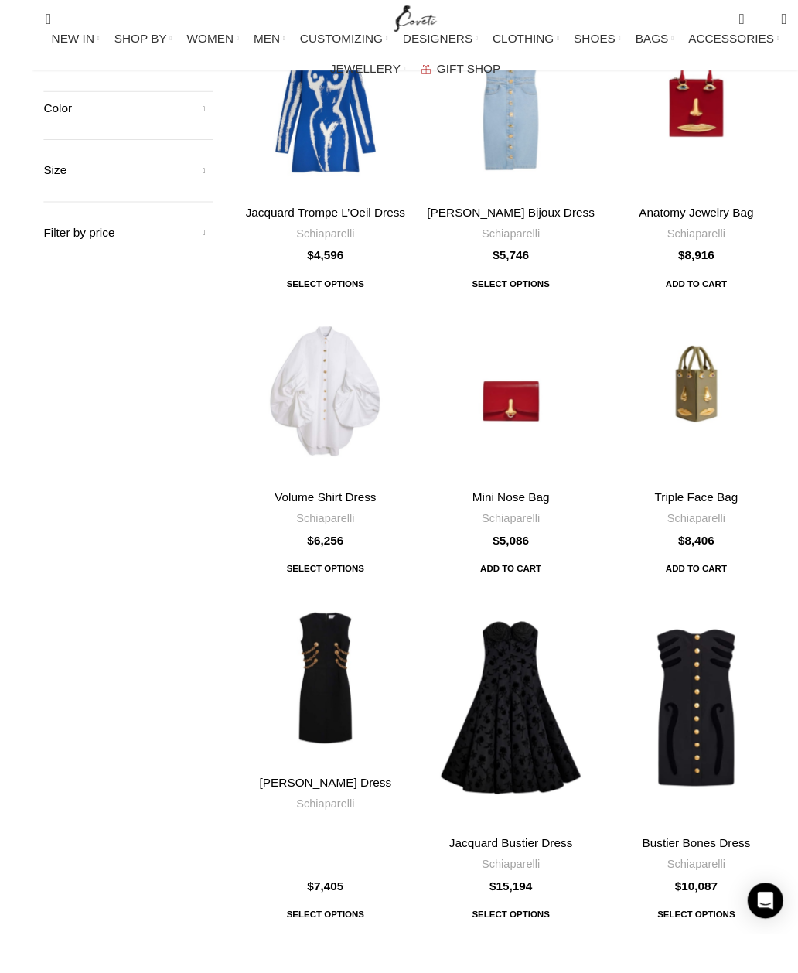
scroll to position [268, 0]
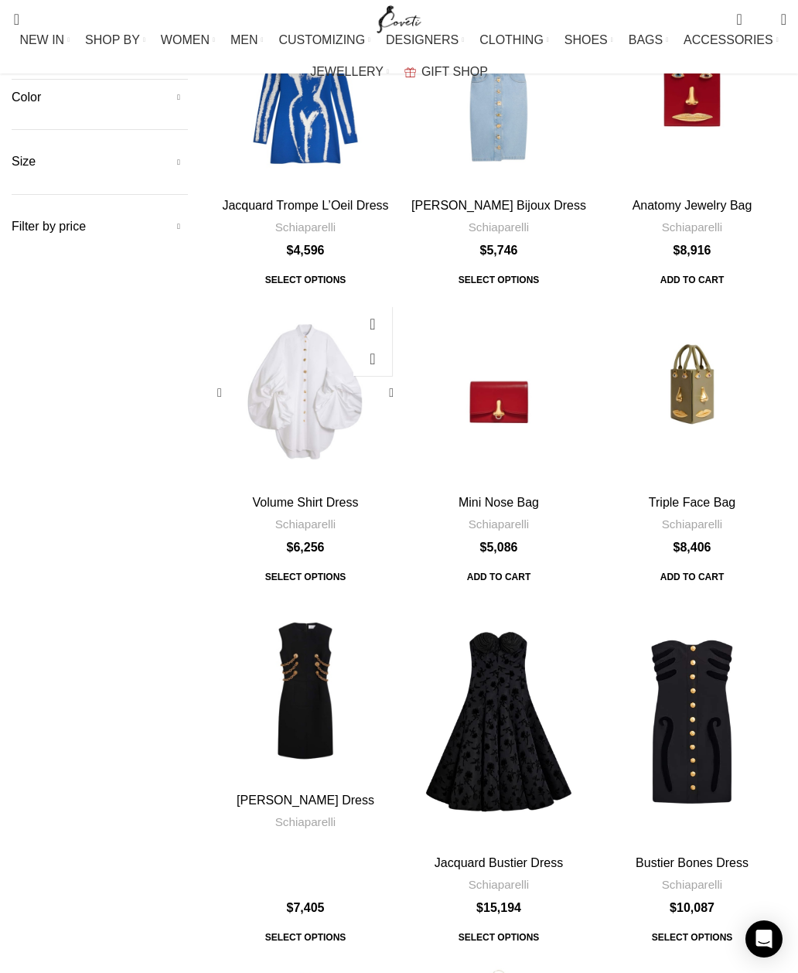
click at [309, 299] on div "Volume Shirt Dress" at bounding box center [306, 393] width 38 height 189
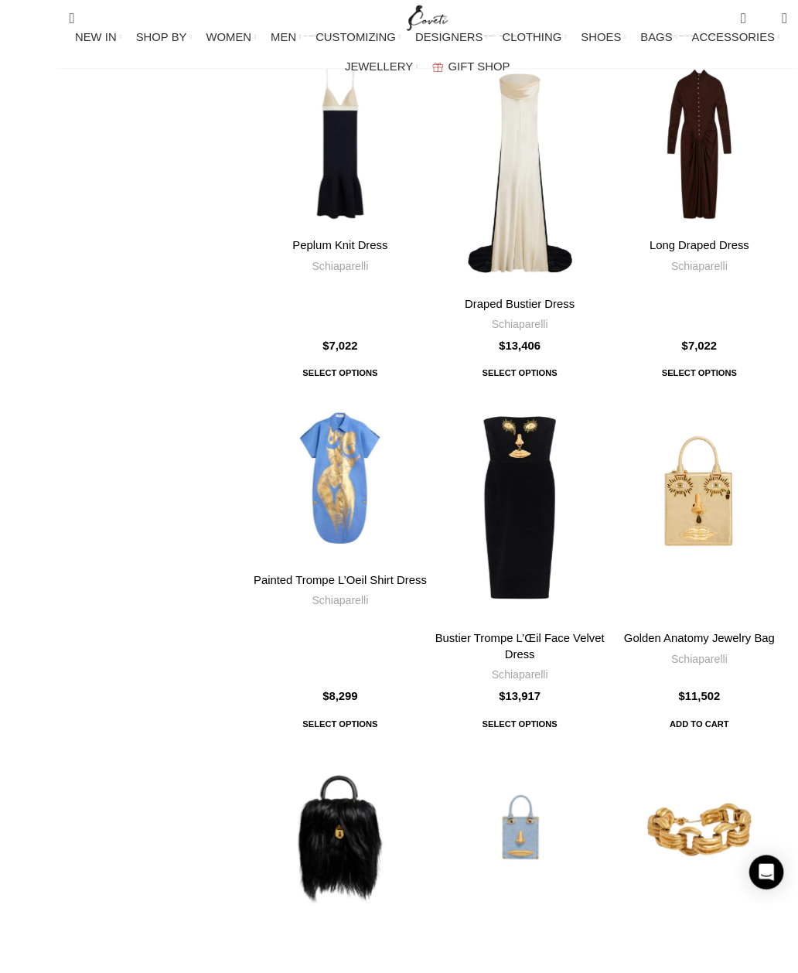
scroll to position [2198, 0]
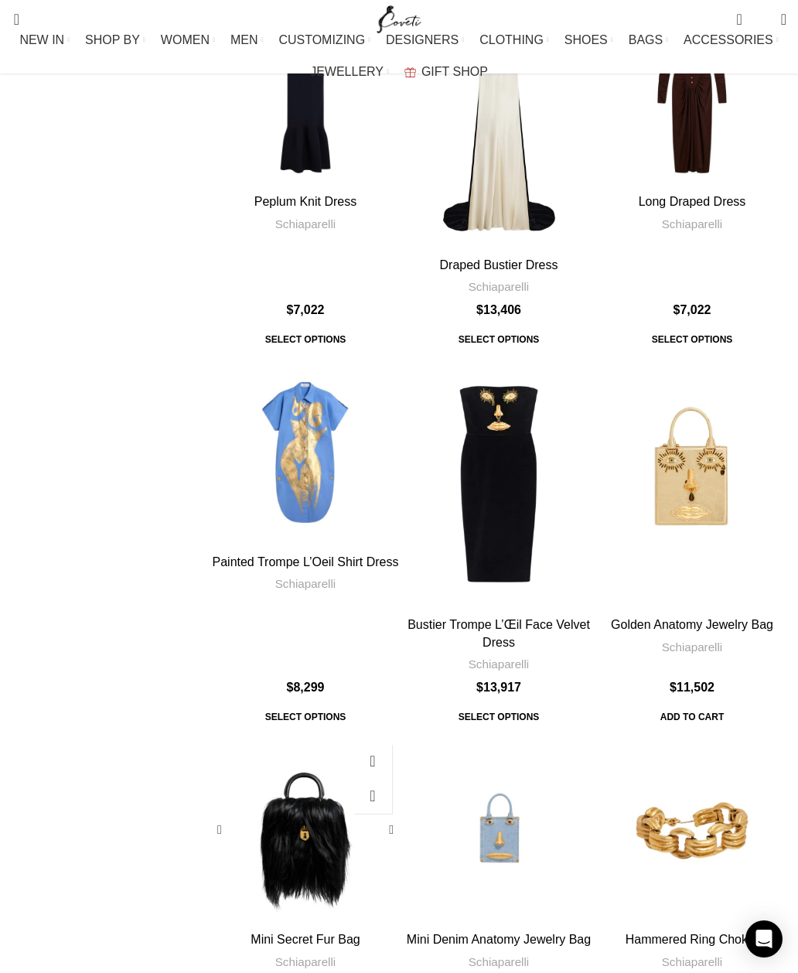
click at [310, 736] on div "Mini Secret Fur Bag" at bounding box center [305, 830] width 63 height 189
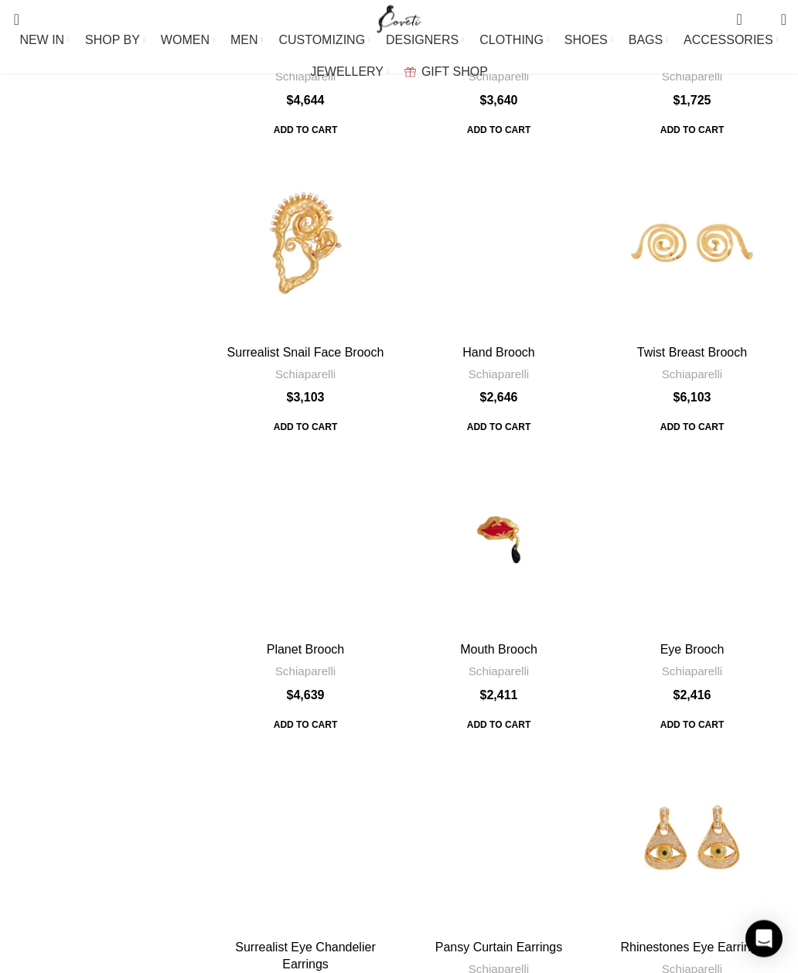
scroll to position [4415, 0]
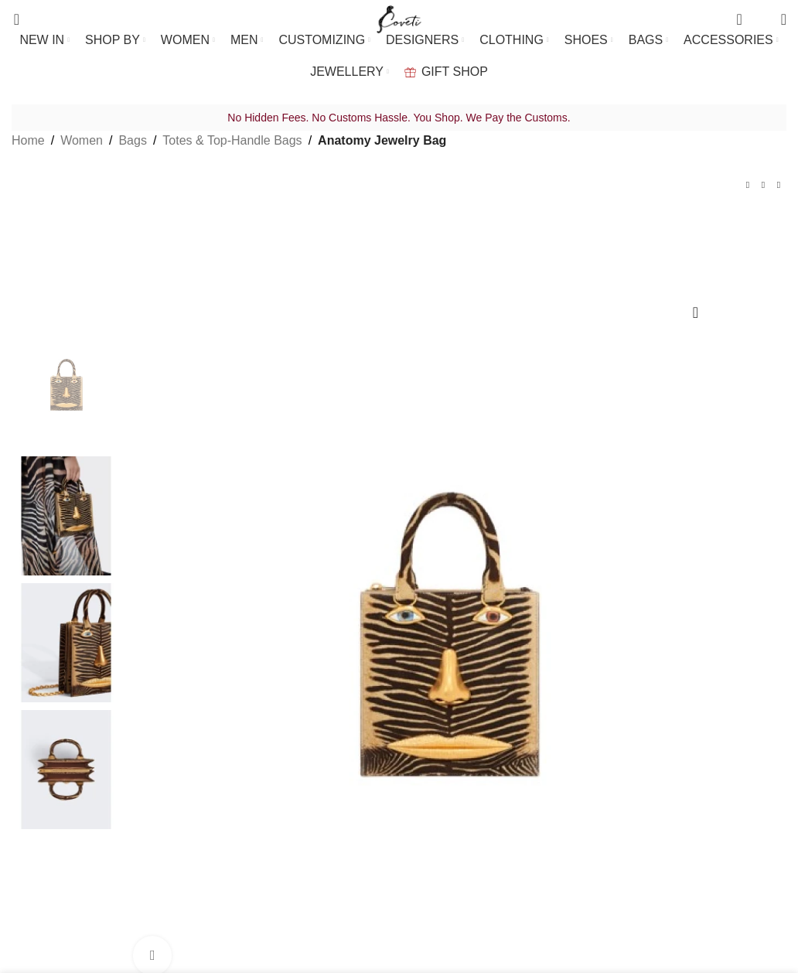
click at [259, 495] on img at bounding box center [449, 657] width 657 height 657
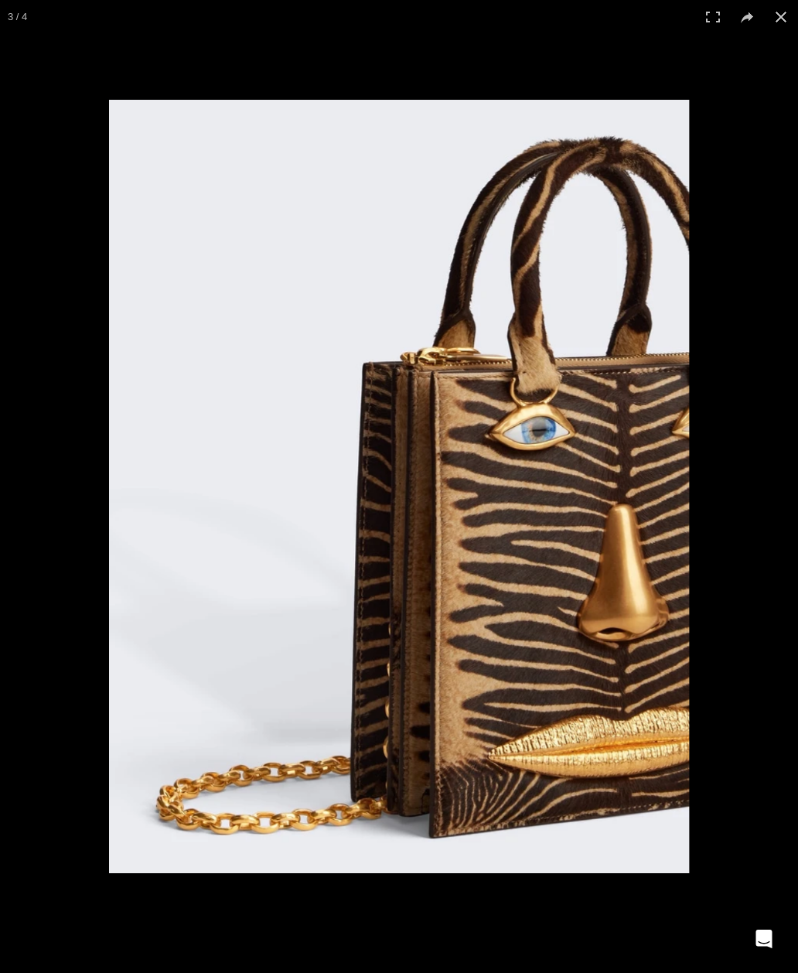
scroll to position [0, 168]
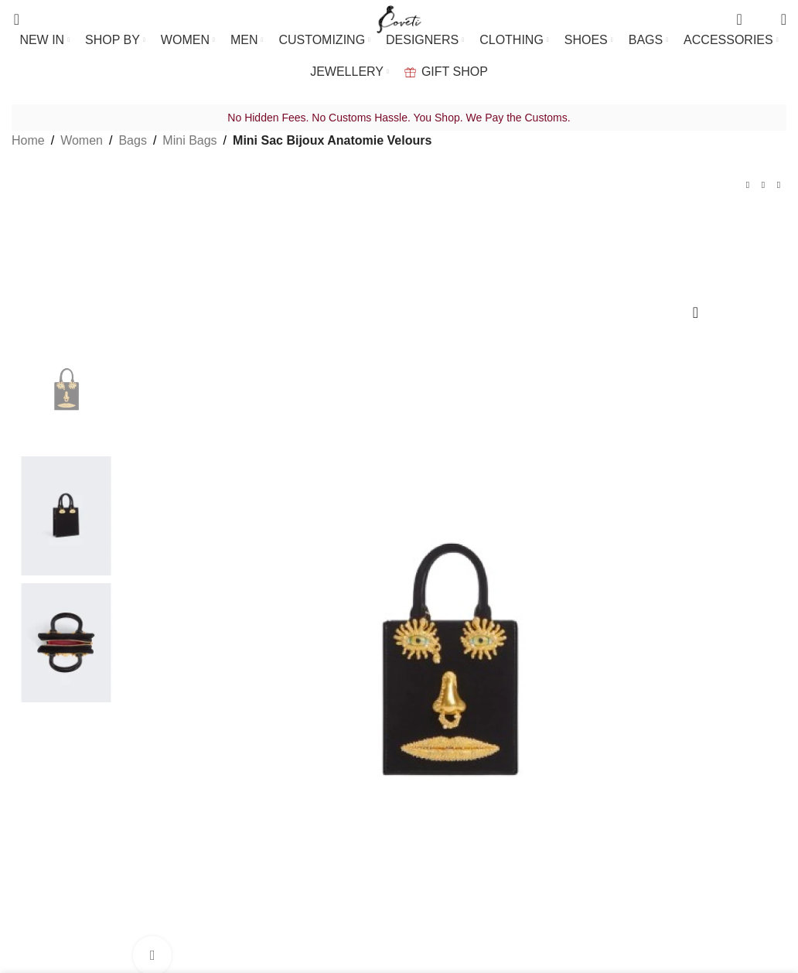
click at [248, 476] on img at bounding box center [449, 657] width 657 height 657
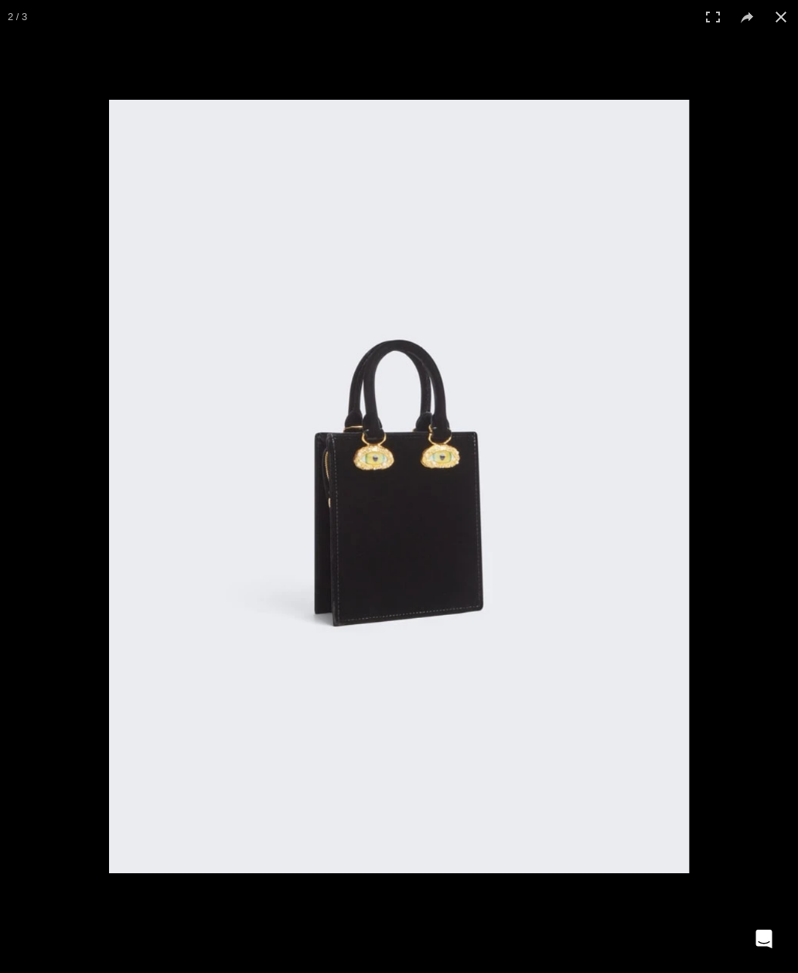
scroll to position [0, 168]
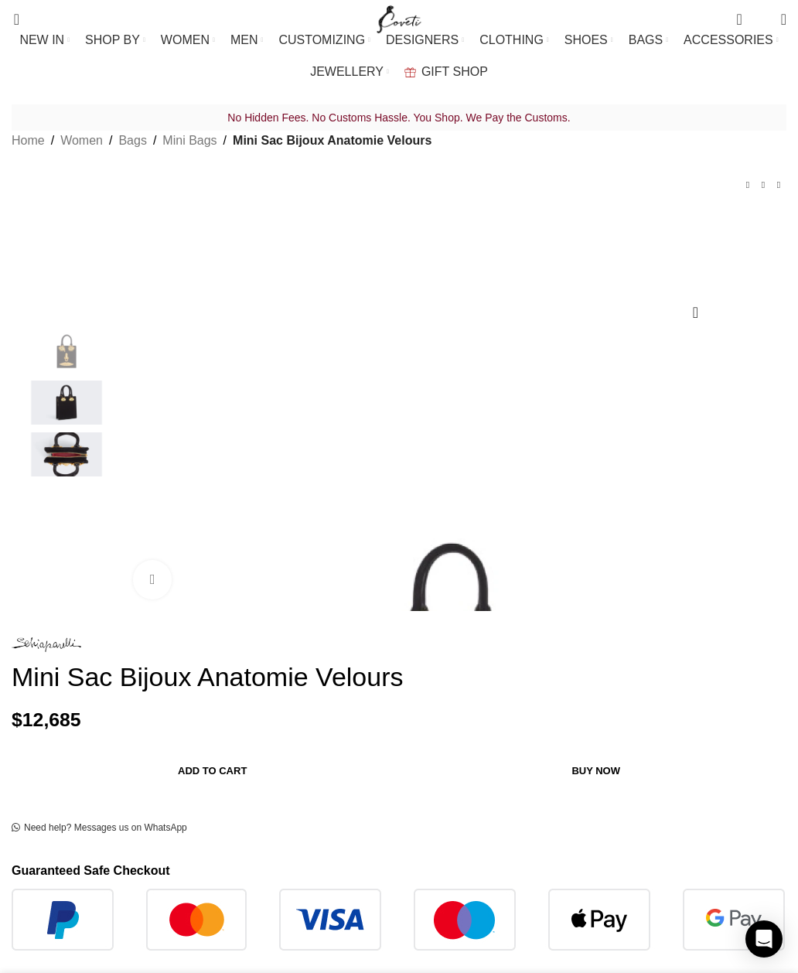
click at [65, 476] on img "3 / 3" at bounding box center [66, 454] width 94 height 44
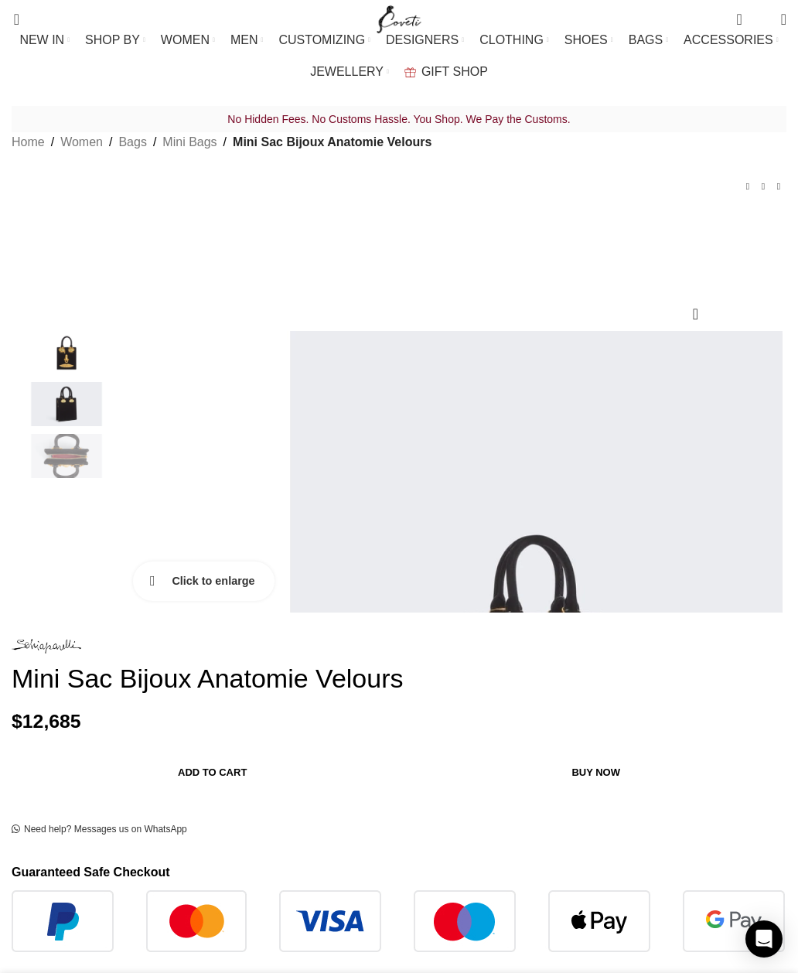
click at [143, 600] on link "Click to enlarge" at bounding box center [204, 580] width 142 height 39
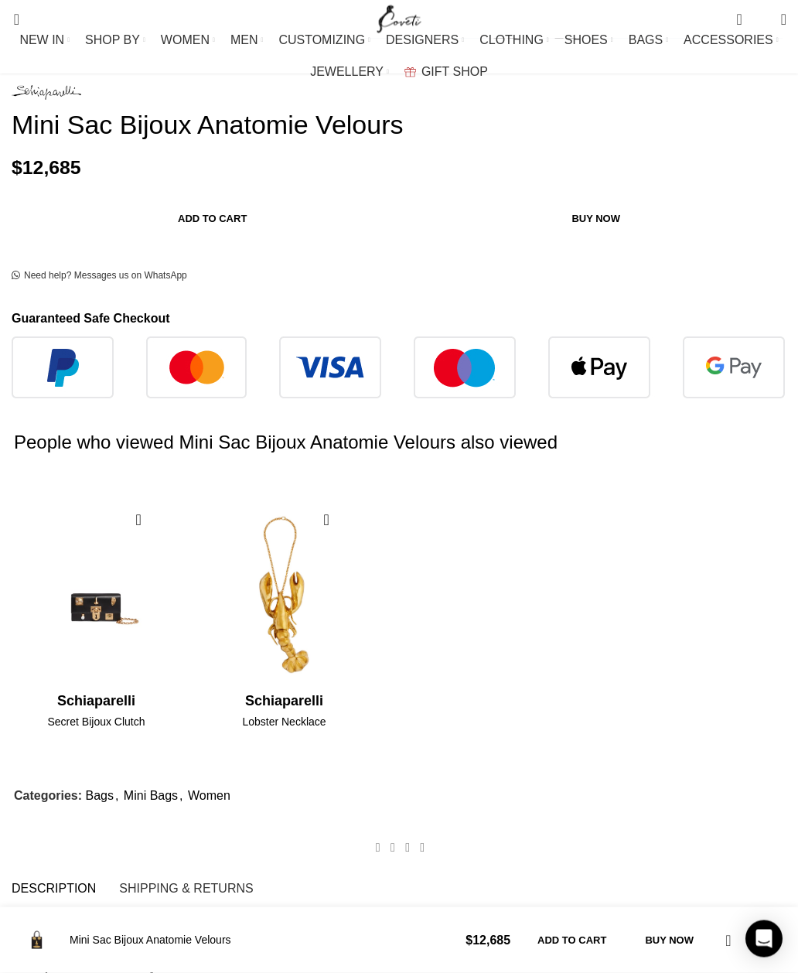
scroll to position [554, 0]
click at [179, 688] on img "1 / 2" at bounding box center [96, 781] width 165 height 186
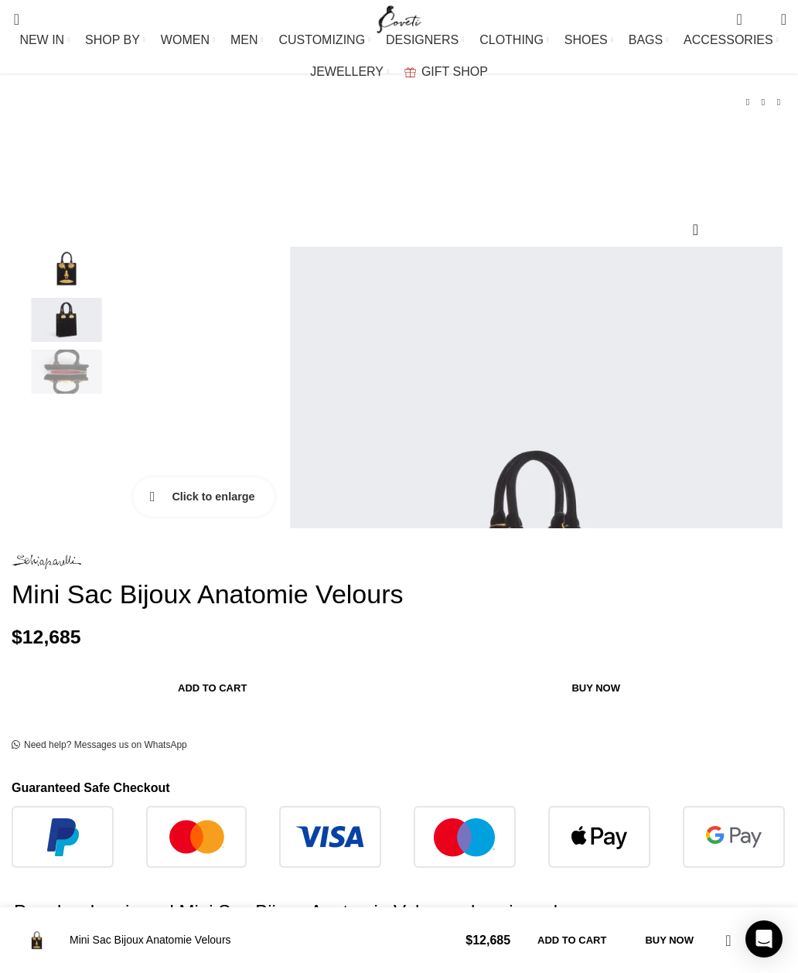
scroll to position [0, 0]
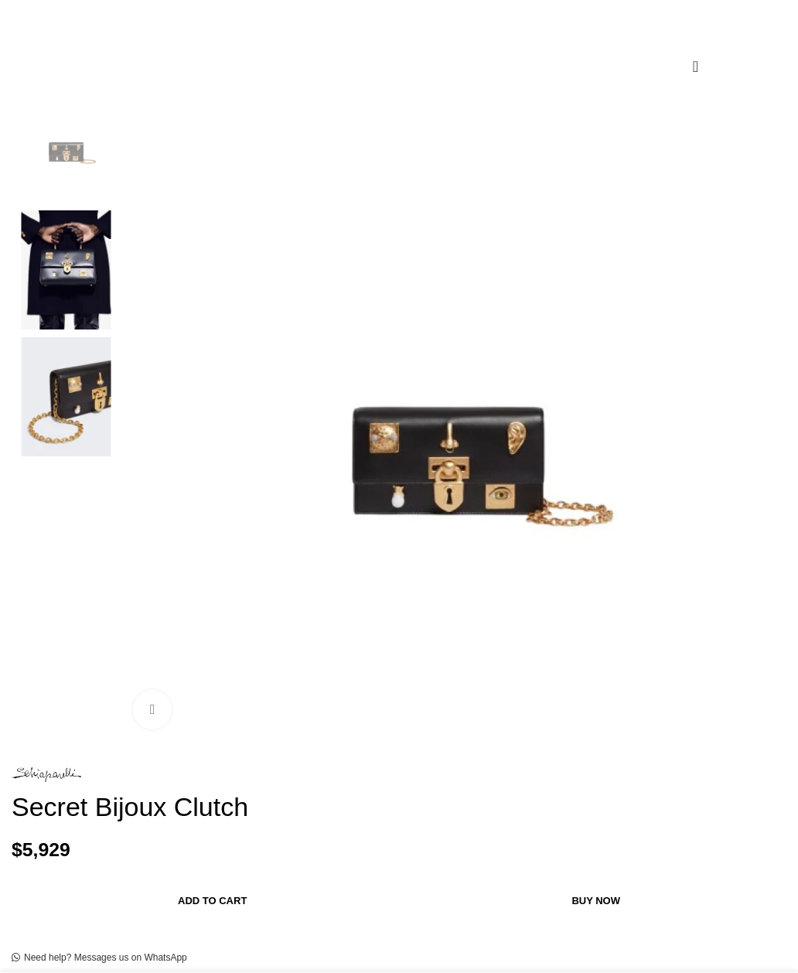
scroll to position [246, 0]
click at [270, 271] on img at bounding box center [449, 412] width 657 height 657
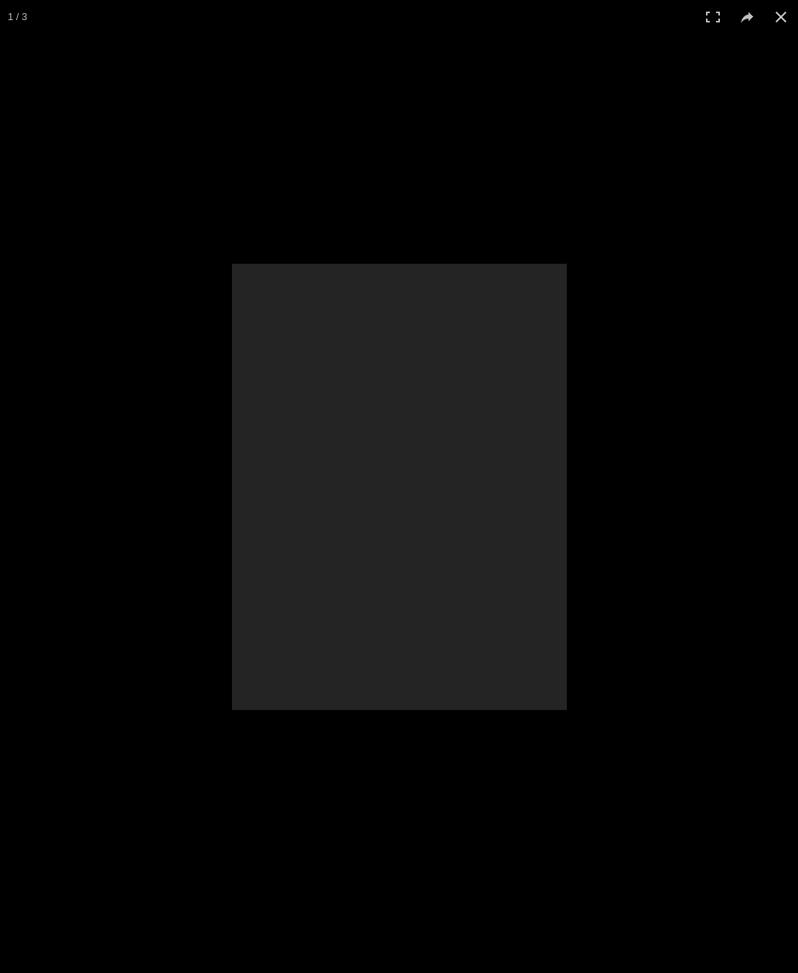
scroll to position [0, 168]
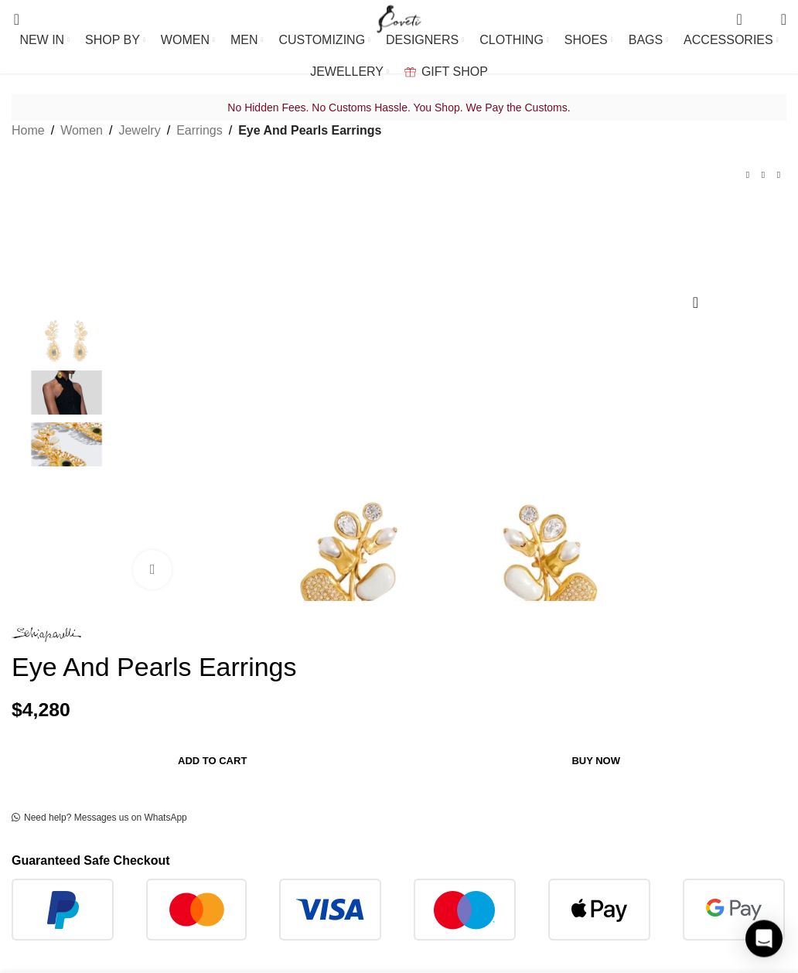
scroll to position [7, 0]
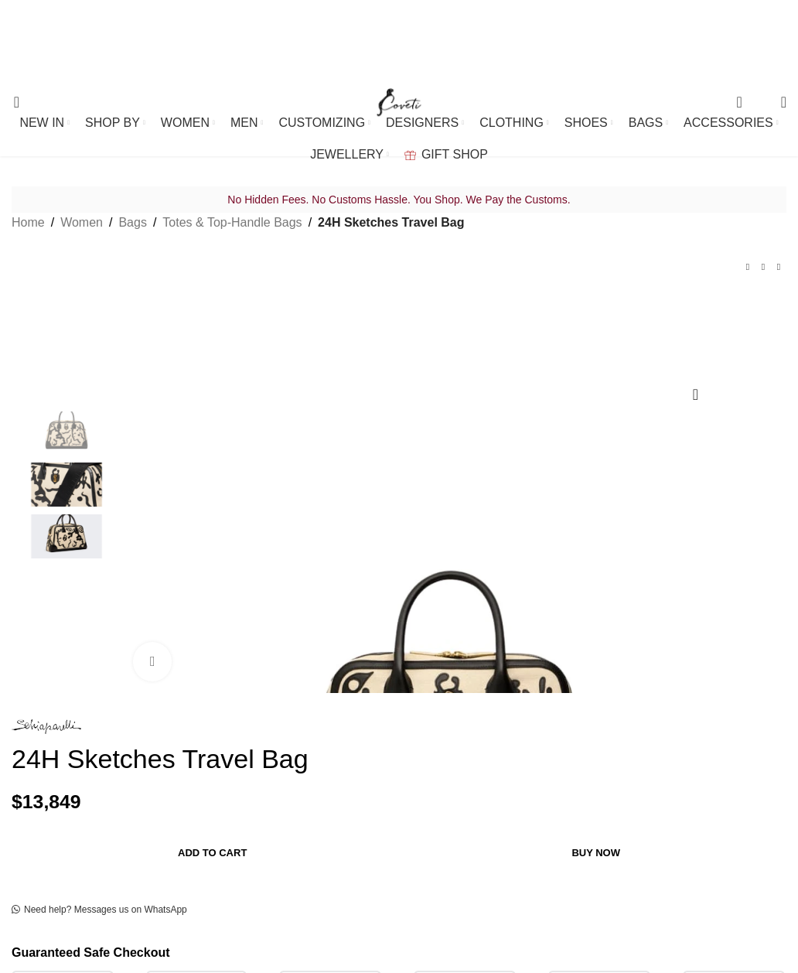
scroll to position [0, 336]
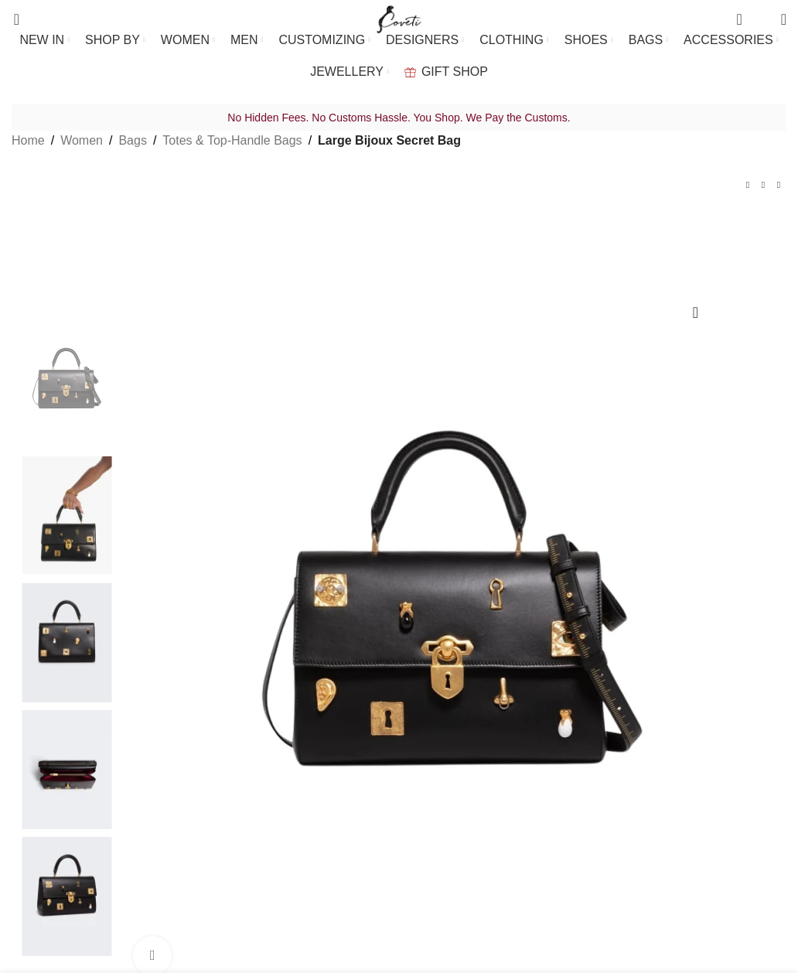
click at [268, 493] on img at bounding box center [449, 657] width 657 height 657
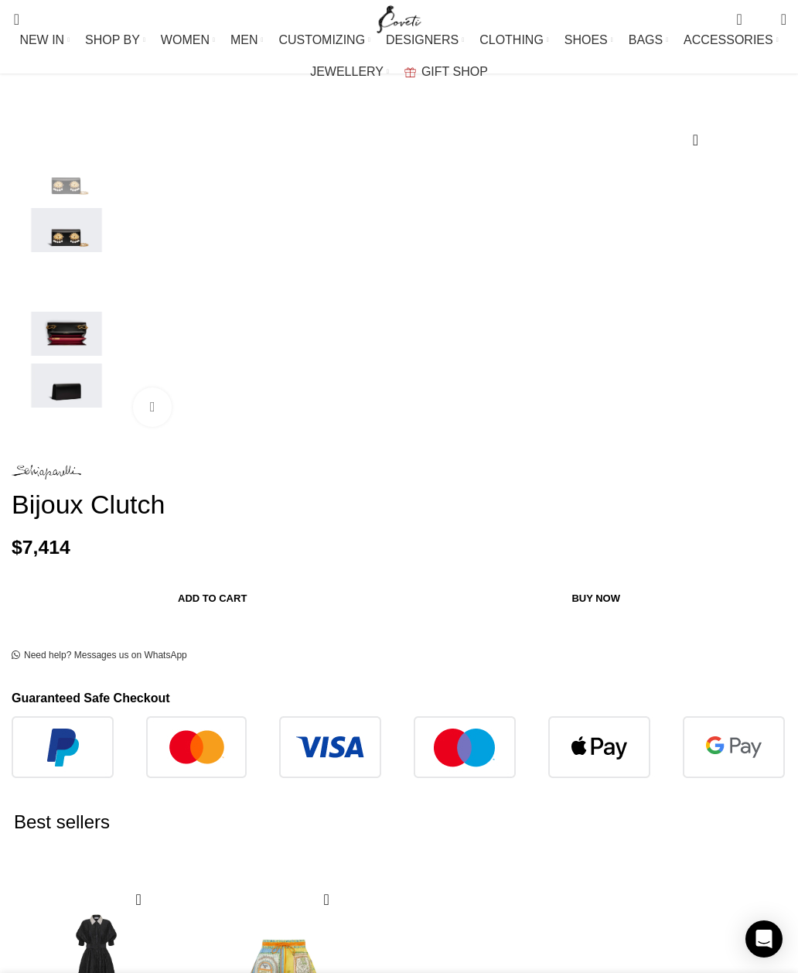
scroll to position [130, 0]
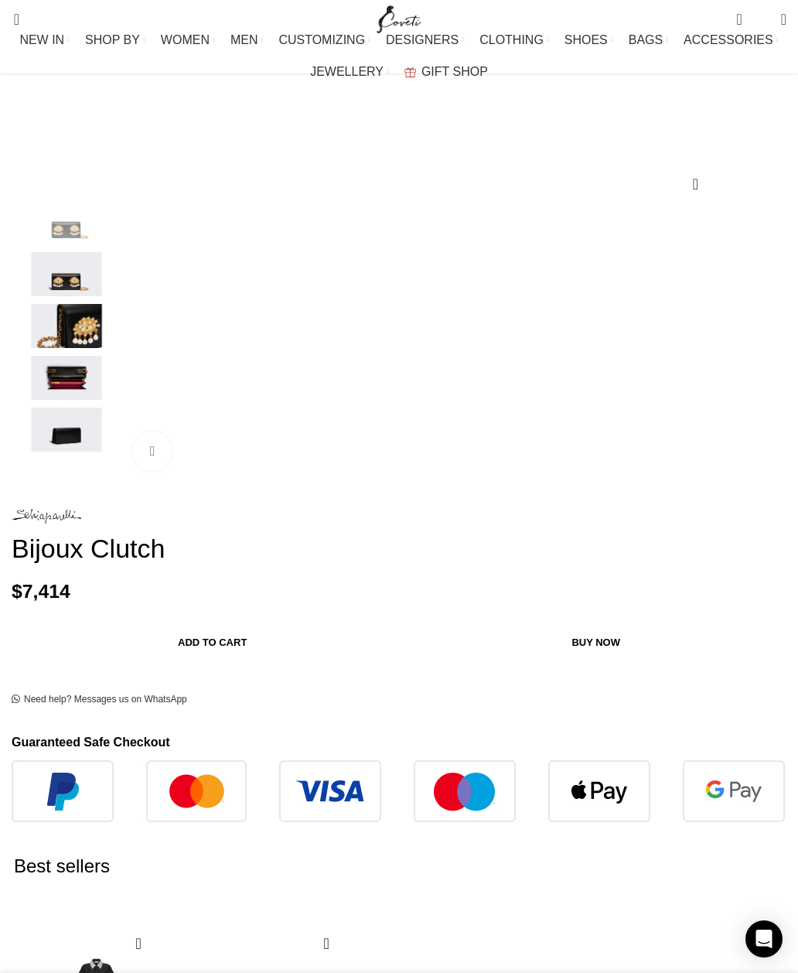
click at [56, 400] on img "4 / 5" at bounding box center [66, 378] width 94 height 44
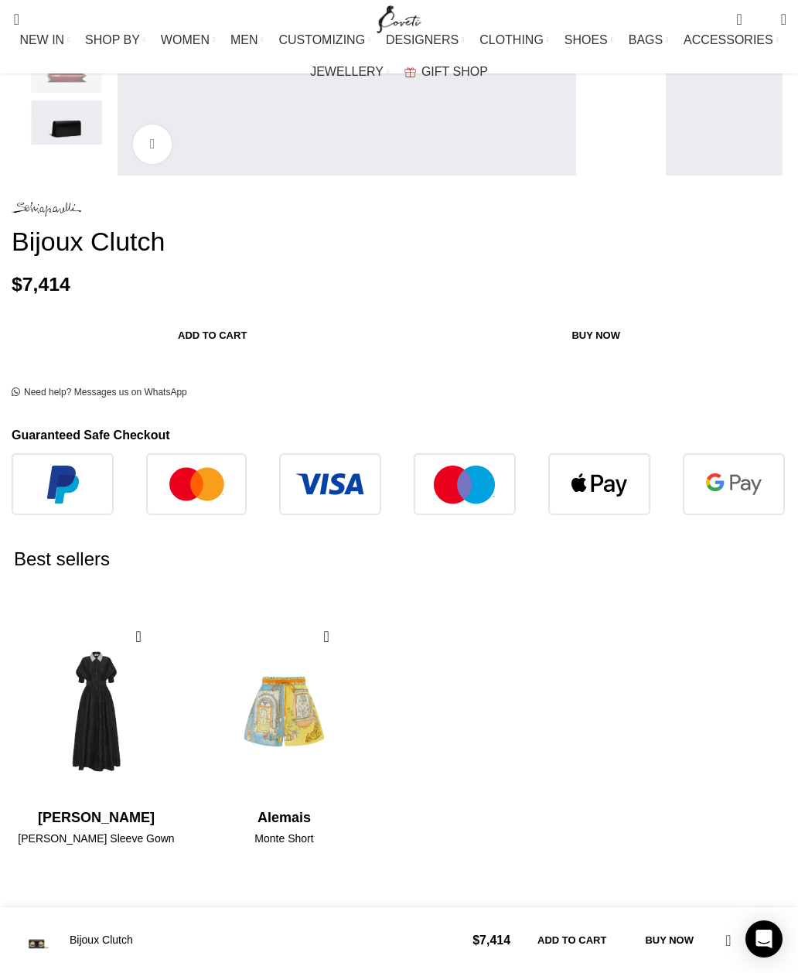
scroll to position [356, 0]
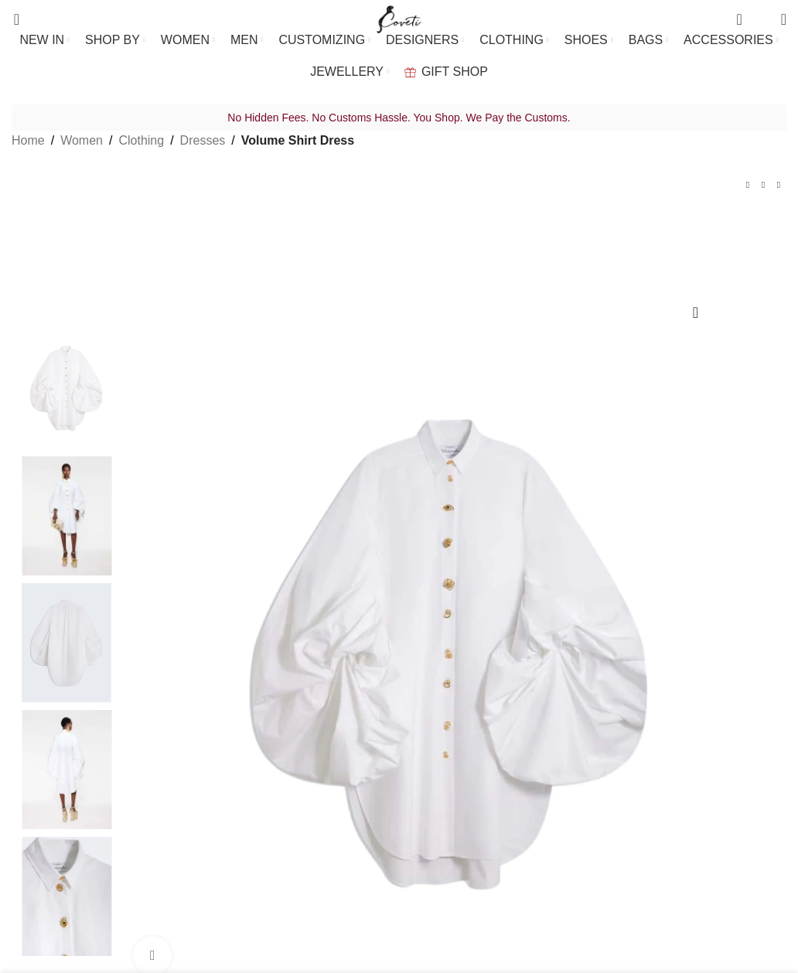
click at [73, 456] on img at bounding box center [66, 515] width 94 height 119
click at [53, 456] on img at bounding box center [66, 515] width 94 height 119
click at [278, 460] on img at bounding box center [449, 657] width 657 height 657
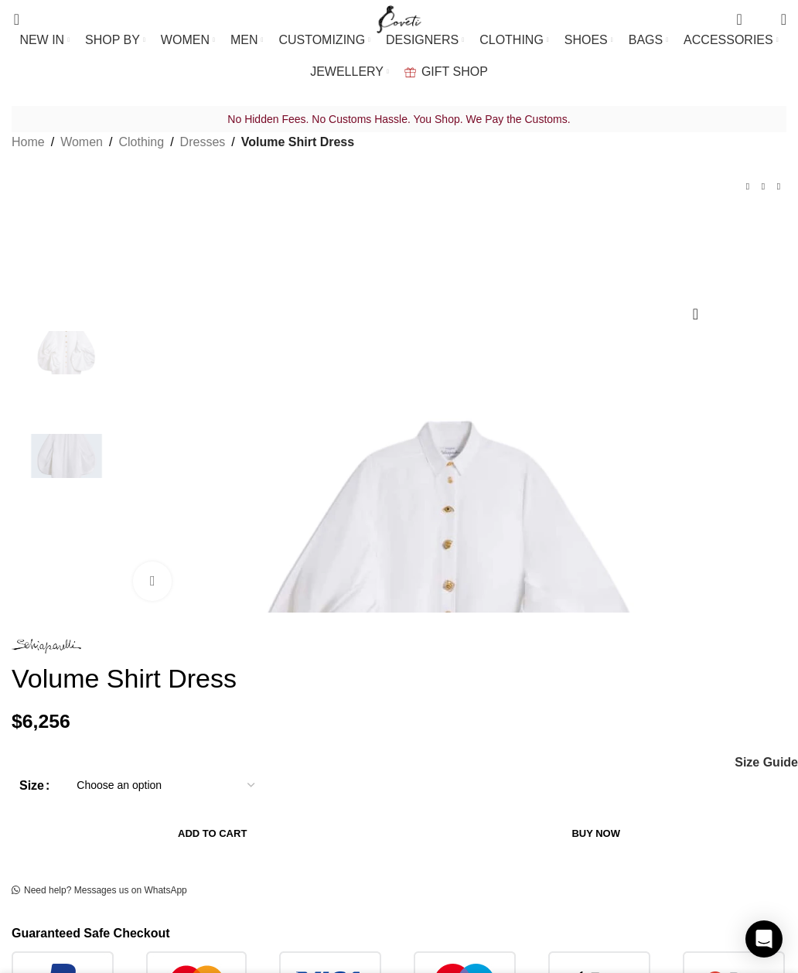
scroll to position [0, 168]
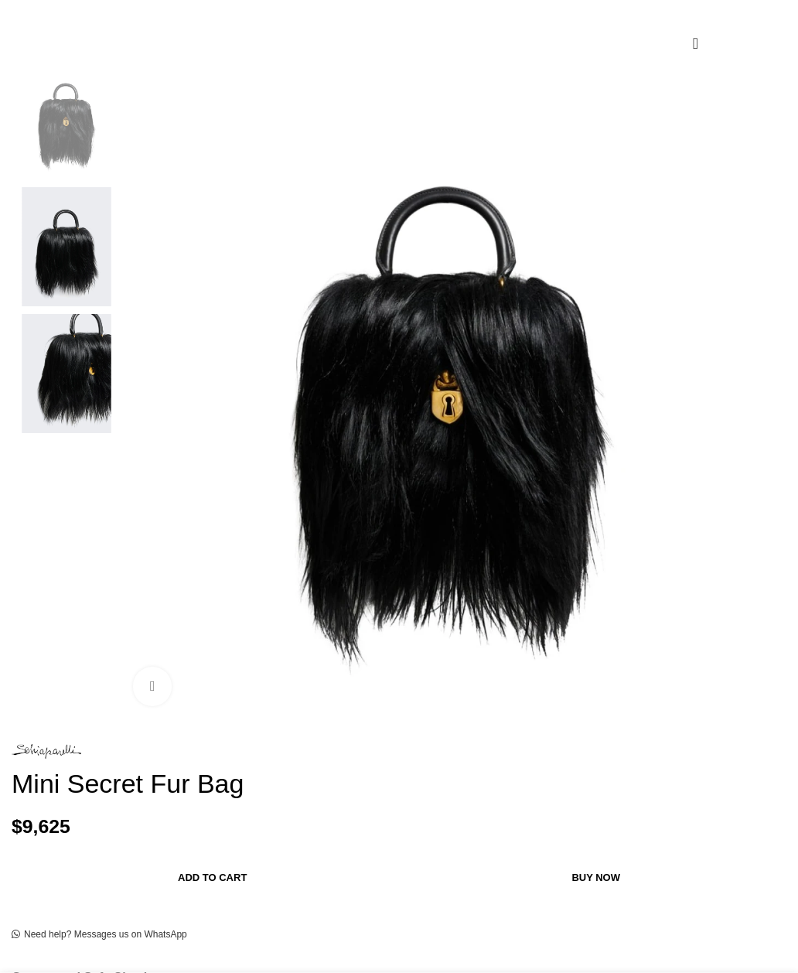
scroll to position [263, 0]
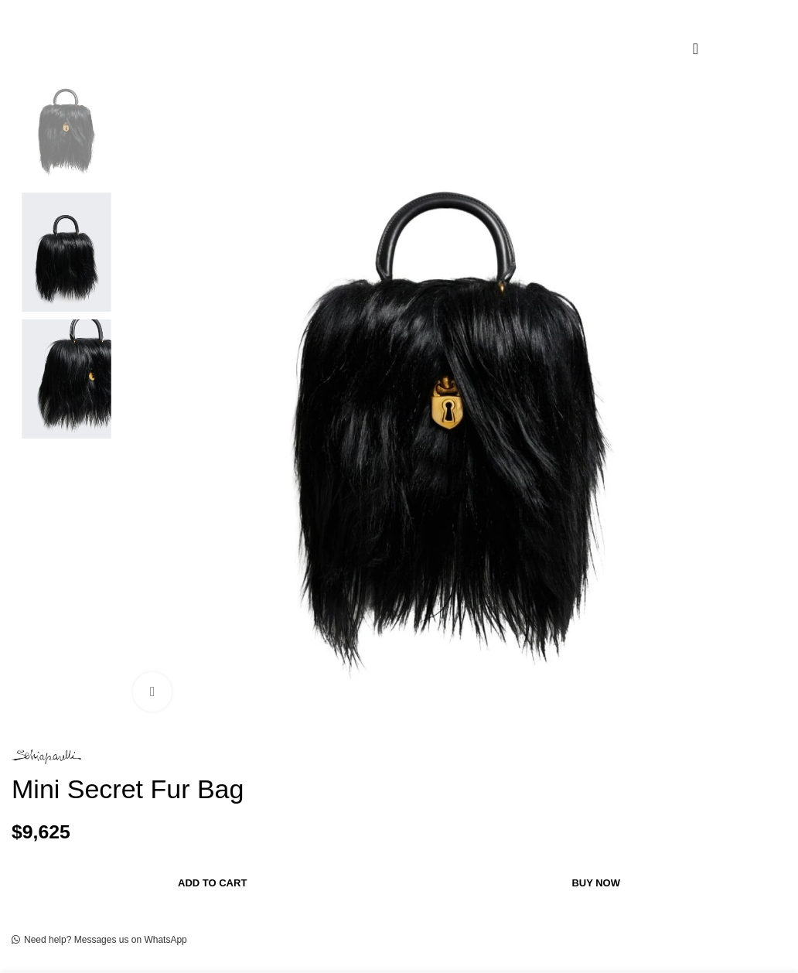
click at [279, 256] on img at bounding box center [449, 395] width 657 height 657
